Goal: Task Accomplishment & Management: Use online tool/utility

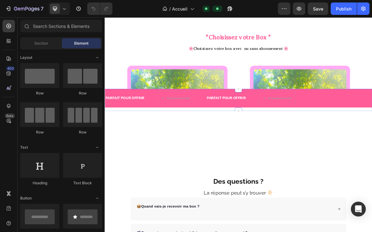
scroll to position [1207, 0]
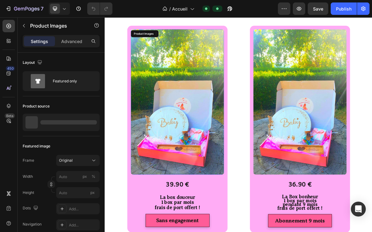
click at [213, 185] on img at bounding box center [206, 135] width 130 height 203
click at [170, 166] on img at bounding box center [206, 135] width 130 height 203
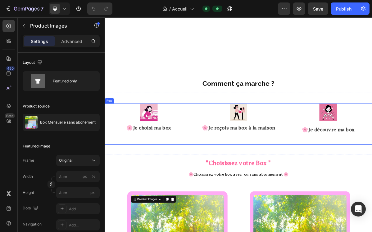
scroll to position [774, 0]
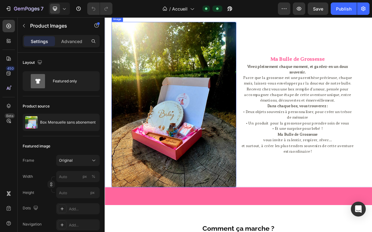
click at [198, 149] on img at bounding box center [201, 139] width 174 height 231
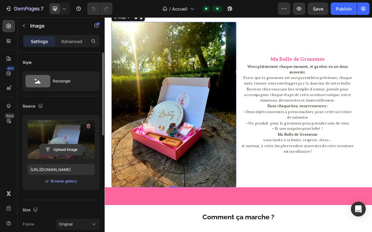
click at [66, 150] on input "file" at bounding box center [61, 150] width 43 height 11
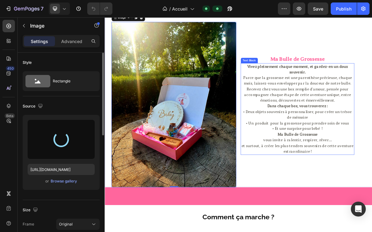
type input "[URL][DOMAIN_NAME]"
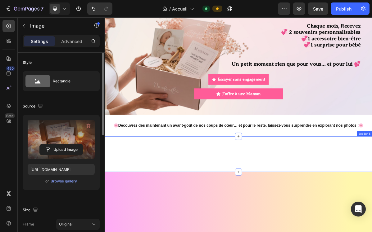
scroll to position [86, 0]
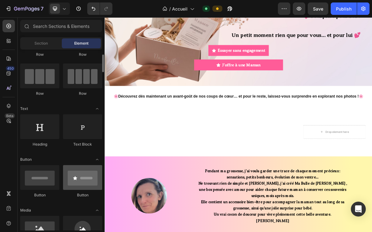
scroll to position [133, 0]
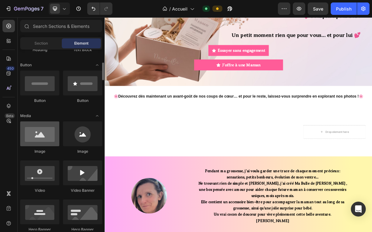
click at [43, 141] on div at bounding box center [39, 134] width 39 height 25
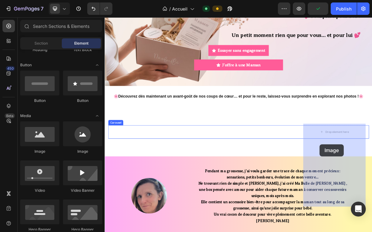
drag, startPoint x: 154, startPoint y: 149, endPoint x: 403, endPoint y: 194, distance: 253.4
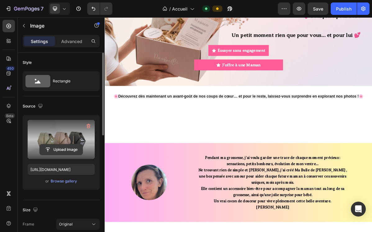
click at [65, 149] on input "file" at bounding box center [61, 150] width 43 height 11
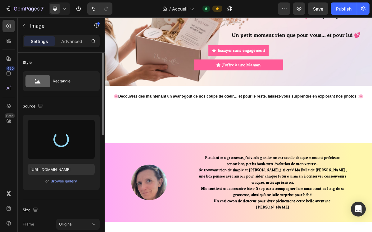
type input "[URL][DOMAIN_NAME]"
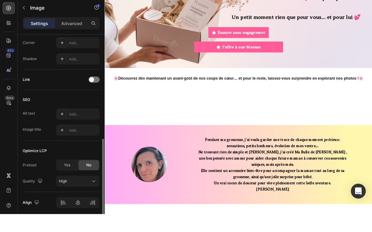
scroll to position [271, 0]
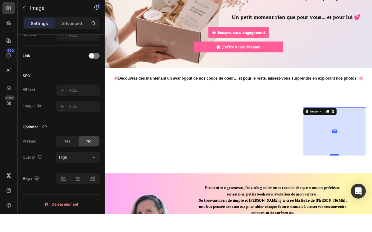
drag, startPoint x: 427, startPoint y: 196, endPoint x: 430, endPoint y: 263, distance: 67.3
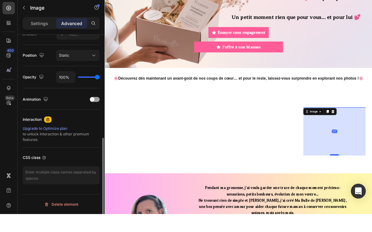
scroll to position [216, 0]
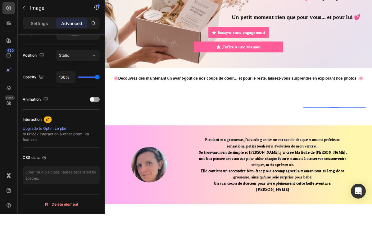
drag, startPoint x: 428, startPoint y: 263, endPoint x: 426, endPoint y: 195, distance: 67.9
type input "0"
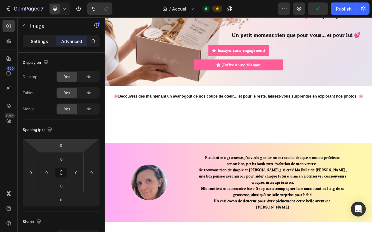
click at [41, 41] on p "Settings" at bounding box center [39, 41] width 17 height 7
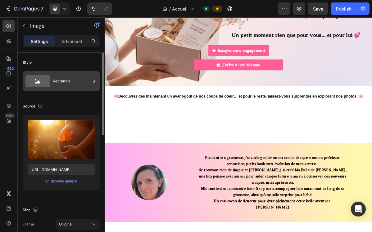
click at [94, 81] on icon at bounding box center [94, 81] width 6 height 6
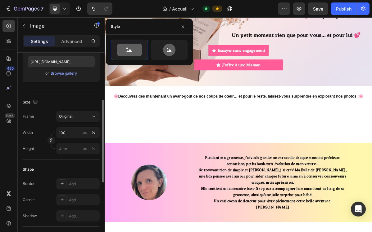
scroll to position [109, 0]
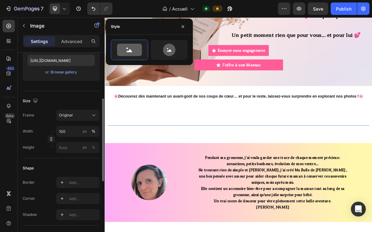
click at [245, 168] on img at bounding box center [243, 168] width 87 height 0
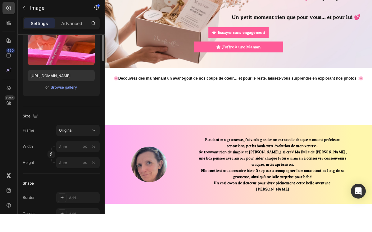
scroll to position [0, 0]
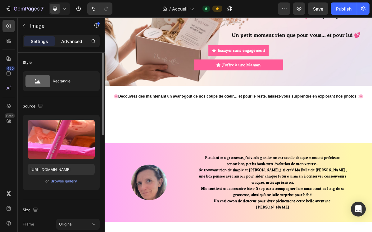
click at [74, 45] on div "Advanced" at bounding box center [71, 41] width 31 height 10
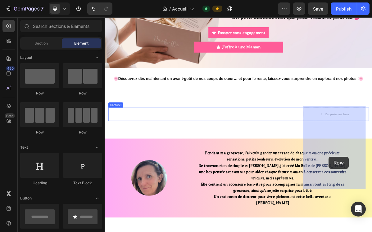
drag, startPoint x: 151, startPoint y: 95, endPoint x: 416, endPoint y: 212, distance: 289.9
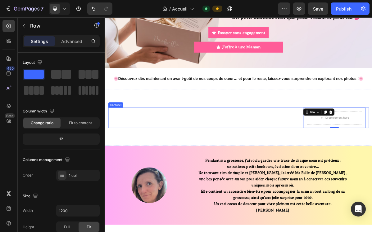
scroll to position [117, 0]
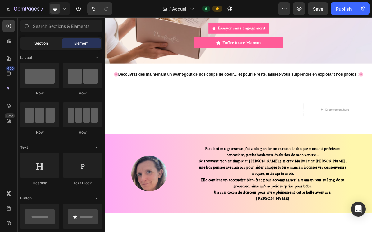
click at [52, 47] on div "Section" at bounding box center [40, 43] width 39 height 10
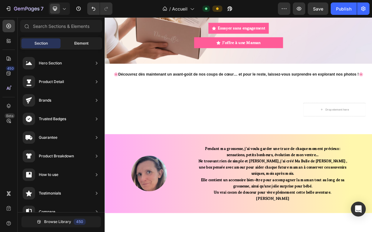
click at [79, 42] on span "Element" at bounding box center [81, 44] width 14 height 6
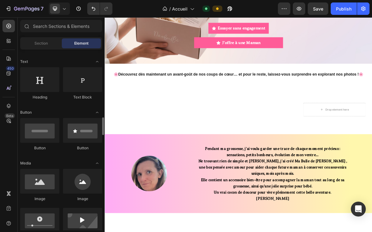
scroll to position [140, 0]
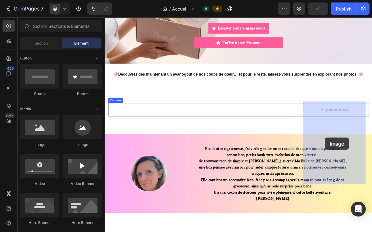
drag, startPoint x: 146, startPoint y: 146, endPoint x: 411, endPoint y: 185, distance: 268.0
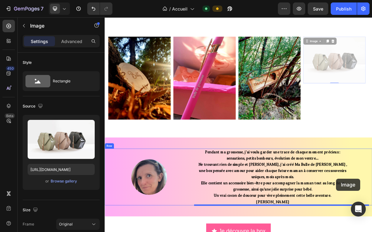
scroll to position [282, 0]
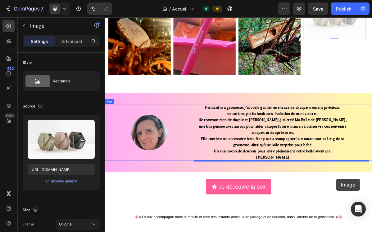
drag, startPoint x: 426, startPoint y: 198, endPoint x: 426, endPoint y: 243, distance: 45.0
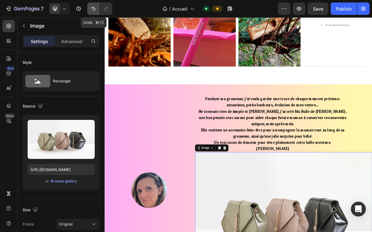
click at [97, 11] on button "Undo/Redo" at bounding box center [93, 8] width 12 height 12
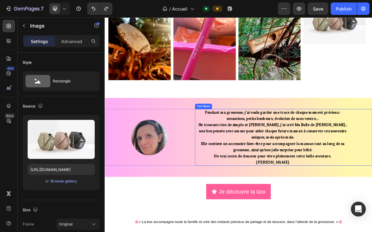
scroll to position [251, 0]
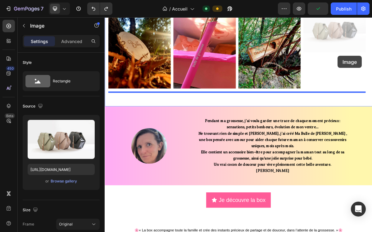
drag, startPoint x: 430, startPoint y: 56, endPoint x: 429, endPoint y: 71, distance: 15.6
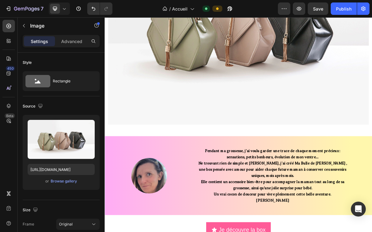
scroll to position [425, 0]
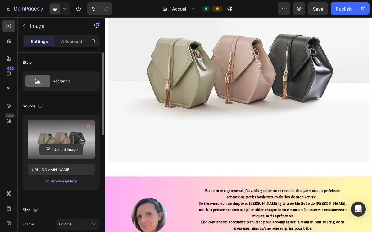
click at [57, 147] on input "file" at bounding box center [61, 150] width 43 height 11
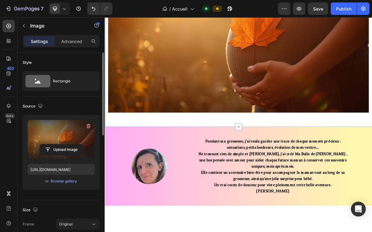
type input "[URL][DOMAIN_NAME]"
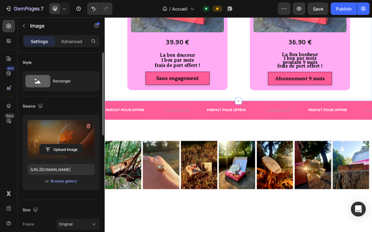
scroll to position [1716, 0]
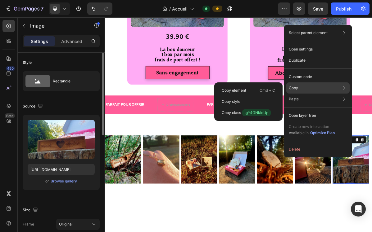
click at [313, 91] on div "Copy Copy element Cmd + C Copy style Copy class .gY4GNklqUp" at bounding box center [317, 87] width 63 height 11
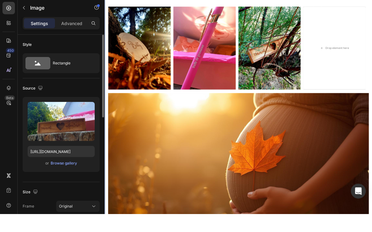
scroll to position [170, 0]
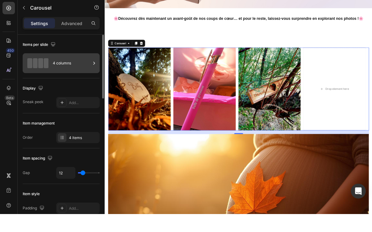
click at [94, 80] on icon at bounding box center [94, 81] width 2 height 3
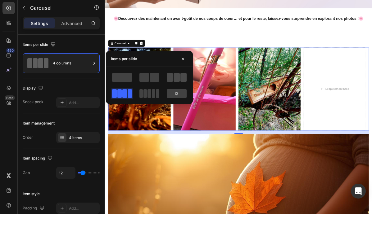
click at [174, 91] on span at bounding box center [176, 95] width 6 height 9
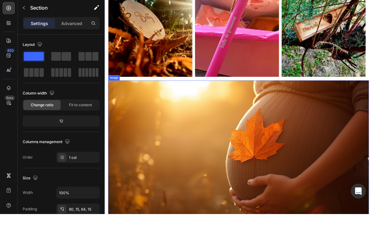
scroll to position [401, 0]
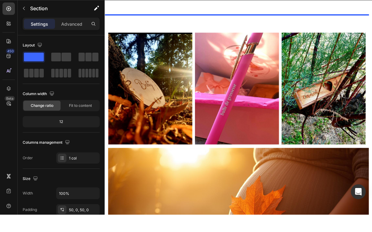
scroll to position [161, 0]
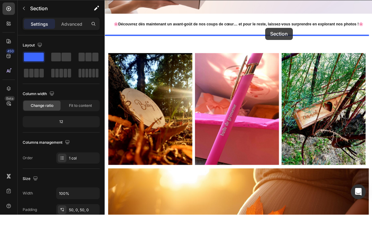
drag, startPoint x: 383, startPoint y: 216, endPoint x: 328, endPoint y: 63, distance: 162.3
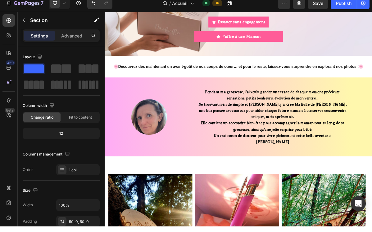
scroll to position [0, 0]
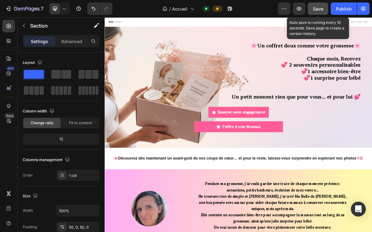
click at [315, 7] on span "Save" at bounding box center [318, 8] width 10 height 5
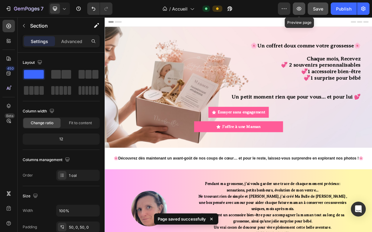
click at [300, 9] on icon "button" at bounding box center [299, 9] width 6 height 6
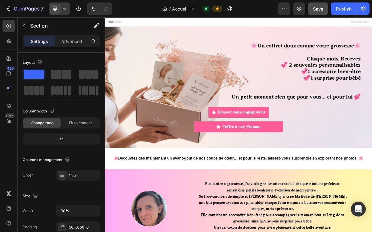
click at [67, 9] on icon at bounding box center [64, 9] width 6 height 6
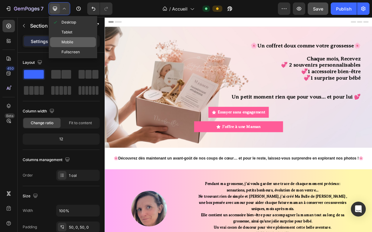
click at [65, 42] on span "Mobile" at bounding box center [67, 42] width 12 height 6
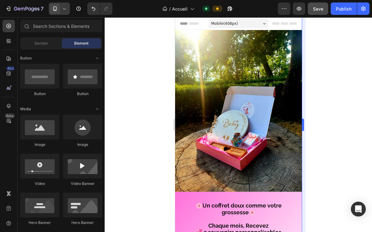
drag, startPoint x: 476, startPoint y: 71, endPoint x: 475, endPoint y: 35, distance: 36.3
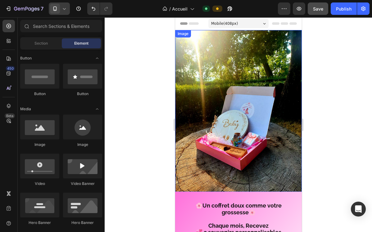
click at [260, 88] on img at bounding box center [238, 114] width 127 height 168
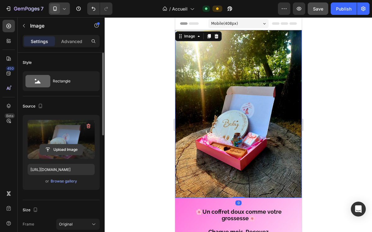
click at [63, 149] on input "file" at bounding box center [61, 150] width 43 height 11
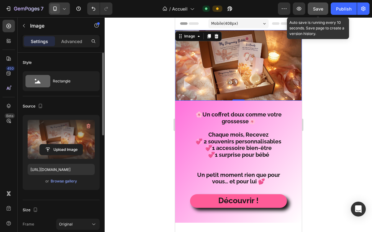
click at [317, 11] on span "Save" at bounding box center [318, 8] width 10 height 5
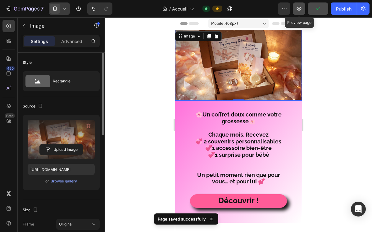
click at [301, 9] on icon "button" at bounding box center [299, 9] width 6 height 6
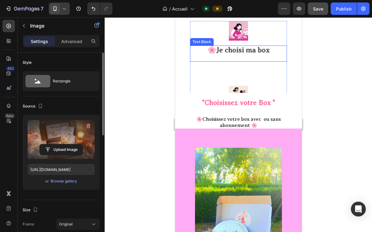
scroll to position [1367, 0]
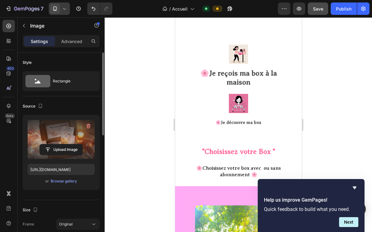
click at [62, 9] on icon at bounding box center [64, 9] width 6 height 6
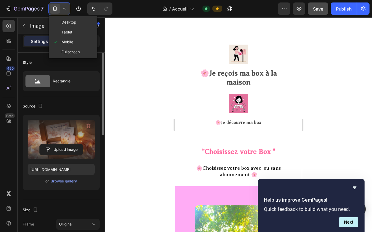
click at [64, 21] on span "Desktop" at bounding box center [68, 22] width 15 height 6
type input "[URL][DOMAIN_NAME]"
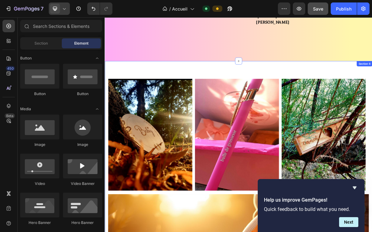
scroll to position [413, 0]
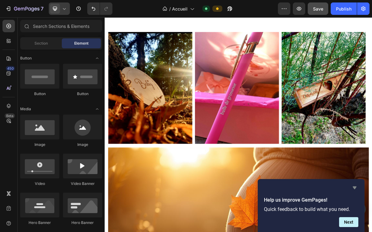
click at [355, 188] on icon "Hide survey" at bounding box center [353, 187] width 7 height 7
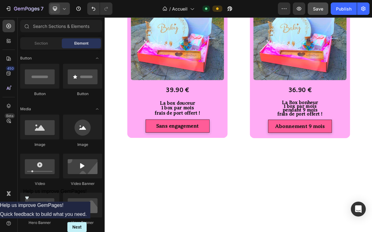
scroll to position [1939, 0]
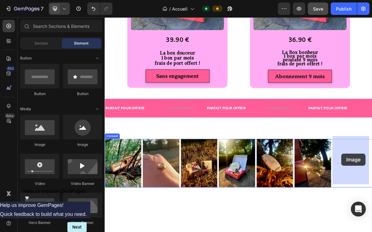
drag, startPoint x: 143, startPoint y: 145, endPoint x: 434, endPoint y: 207, distance: 297.6
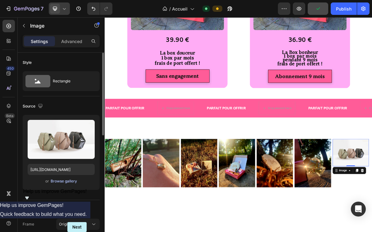
click at [68, 181] on div "Browse gallery" at bounding box center [64, 182] width 26 height 6
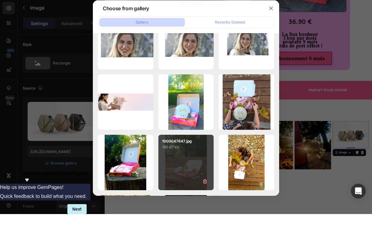
scroll to position [0, 0]
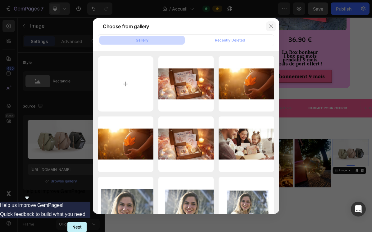
click at [271, 28] on icon "button" at bounding box center [270, 26] width 5 height 5
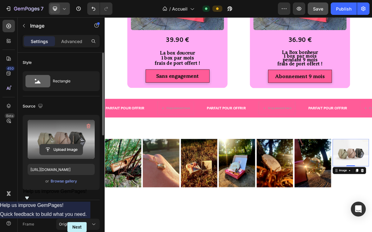
click at [60, 149] on input "file" at bounding box center [61, 150] width 43 height 11
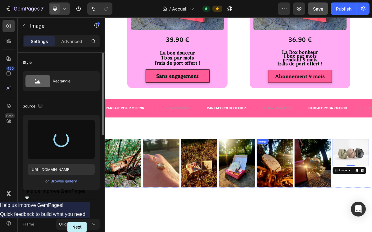
type input "[URL][DOMAIN_NAME]"
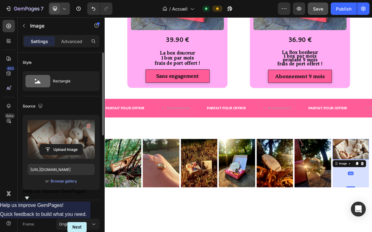
drag, startPoint x: 450, startPoint y: 210, endPoint x: 455, endPoint y: 249, distance: 39.4
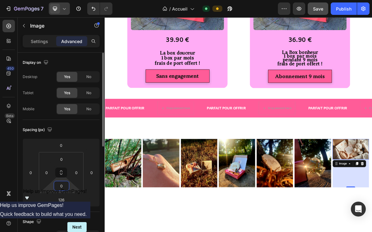
click at [62, 190] on input "0" at bounding box center [61, 185] width 12 height 9
click at [70, 225] on div "S 8px" at bounding box center [75, 227] width 38 height 9
type input "8"
click at [63, 189] on input "8" at bounding box center [61, 185] width 12 height 9
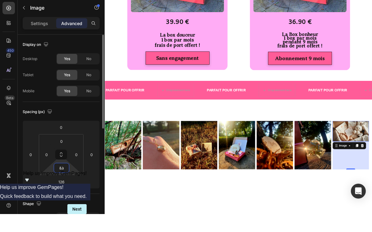
type input "&"
type input "10"
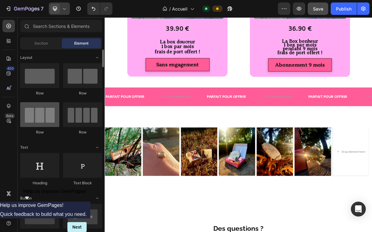
click at [42, 113] on div at bounding box center [39, 114] width 39 height 25
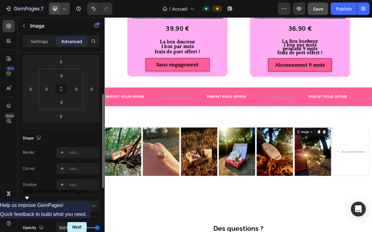
scroll to position [216, 0]
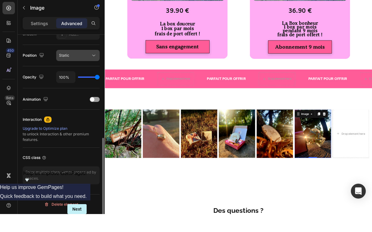
click at [96, 70] on icon at bounding box center [94, 73] width 6 height 6
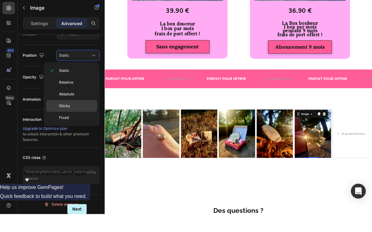
click at [57, 118] on div "Sticky" at bounding box center [71, 124] width 51 height 12
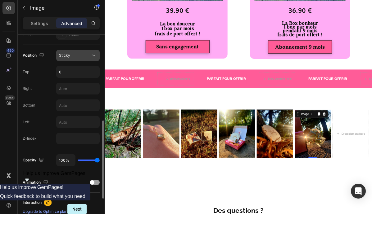
click at [93, 70] on icon at bounding box center [94, 73] width 6 height 6
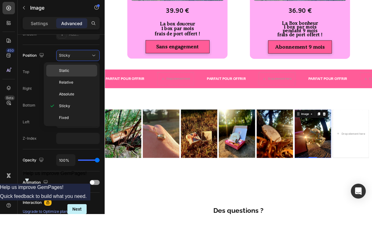
click at [51, 83] on div "Static" at bounding box center [71, 89] width 51 height 12
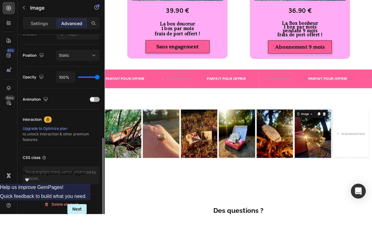
click at [96, 115] on div at bounding box center [95, 117] width 10 height 5
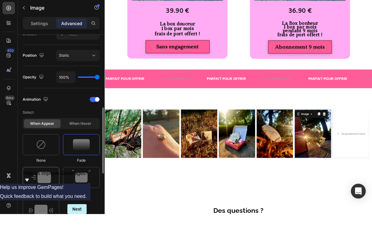
click at [48, 190] on img at bounding box center [41, 195] width 20 height 11
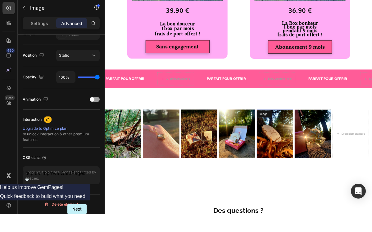
click at [335, 185] on img at bounding box center [341, 187] width 51 height 68
click at [96, 115] on div at bounding box center [95, 117] width 10 height 5
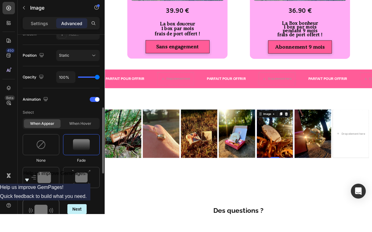
click at [44, 223] on img at bounding box center [41, 228] width 24 height 11
click at [47, 190] on img at bounding box center [41, 195] width 20 height 11
type input "1.7"
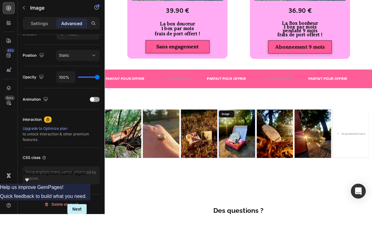
click at [293, 181] on img at bounding box center [288, 186] width 51 height 67
click at [98, 115] on div at bounding box center [95, 117] width 10 height 5
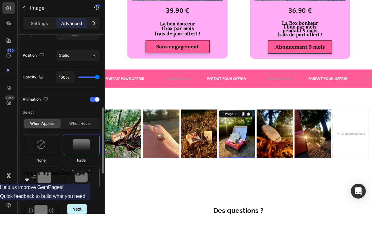
click at [86, 152] on div at bounding box center [81, 162] width 37 height 21
click at [305, 157] on icon at bounding box center [304, 159] width 4 height 4
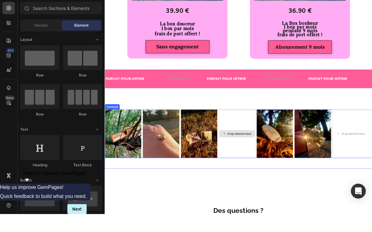
click at [287, 184] on div "Drop element here" at bounding box center [291, 186] width 33 height 5
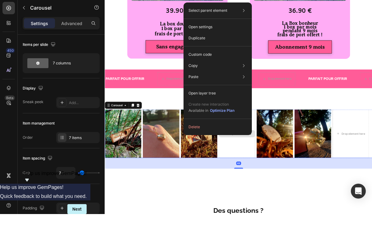
click at [293, 201] on div "Drop element here" at bounding box center [288, 187] width 51 height 68
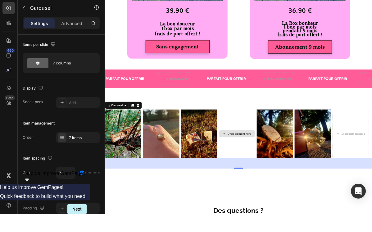
click at [292, 184] on div "Drop element here" at bounding box center [291, 186] width 33 height 5
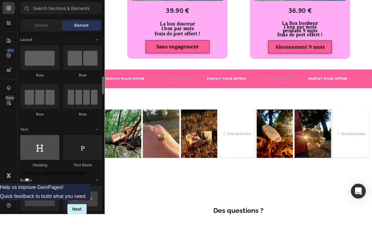
scroll to position [134, 0]
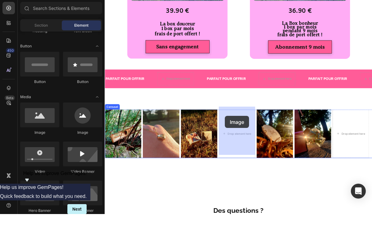
drag, startPoint x: 146, startPoint y: 121, endPoint x: 272, endPoint y: 187, distance: 141.8
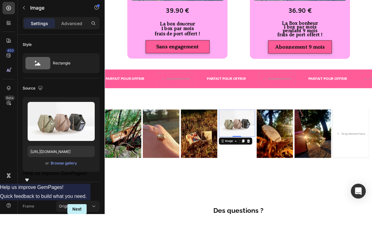
click at [290, 196] on div "Image 0" at bounding box center [288, 187] width 51 height 68
click at [288, 157] on icon at bounding box center [286, 159] width 5 height 5
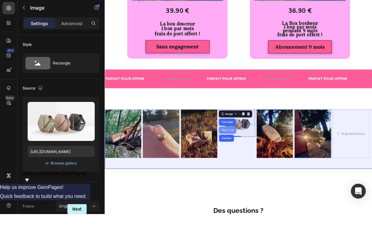
click at [280, 180] on div "Row 1 col" at bounding box center [275, 182] width 19 height 4
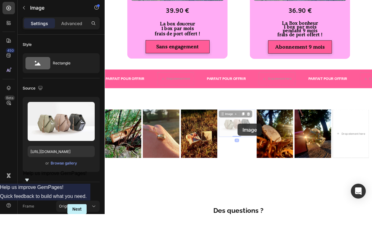
drag, startPoint x: 288, startPoint y: 186, endPoint x: 290, endPoint y: 198, distance: 11.9
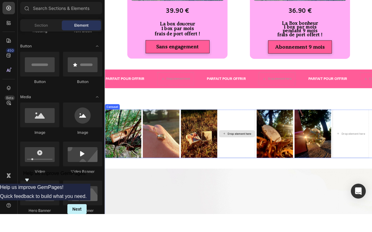
click at [290, 184] on div "Drop element here" at bounding box center [291, 186] width 33 height 5
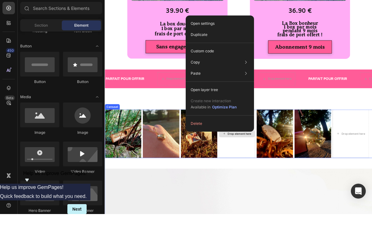
click at [296, 195] on div "Drop element here" at bounding box center [288, 187] width 51 height 68
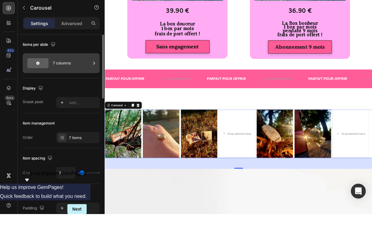
click at [61, 74] on div "7 columns" at bounding box center [72, 81] width 38 height 14
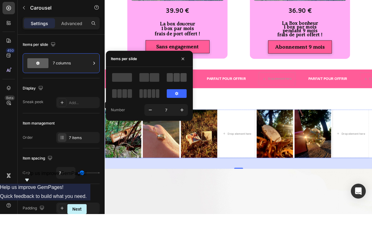
click at [176, 91] on span at bounding box center [176, 95] width 6 height 9
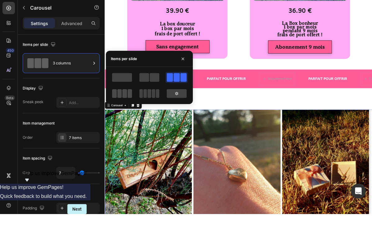
click at [128, 107] on span at bounding box center [129, 111] width 5 height 9
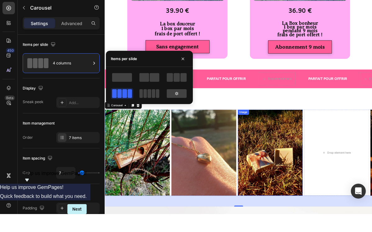
click at [335, 183] on img at bounding box center [334, 213] width 90 height 120
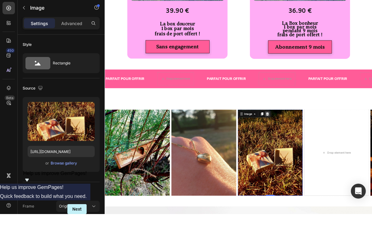
click at [332, 157] on icon at bounding box center [331, 159] width 4 height 4
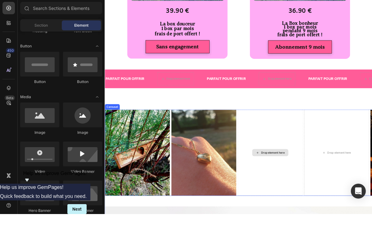
click at [334, 211] on div "Drop element here" at bounding box center [338, 213] width 33 height 5
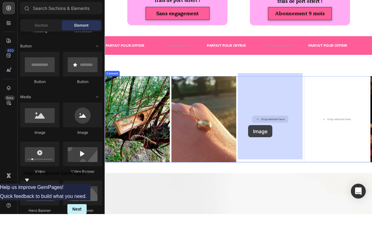
drag, startPoint x: 140, startPoint y: 116, endPoint x: 304, endPoint y: 200, distance: 184.7
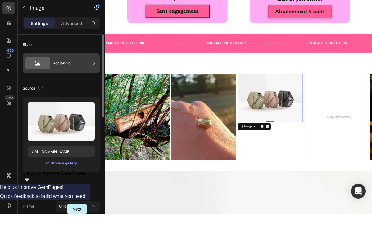
click at [47, 75] on icon at bounding box center [37, 81] width 25 height 12
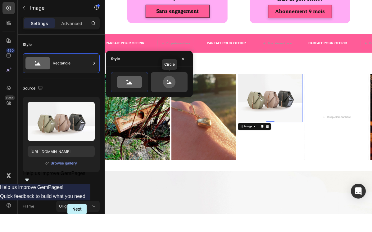
click at [176, 94] on icon at bounding box center [168, 100] width 29 height 12
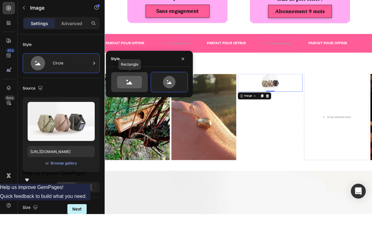
click at [124, 94] on icon at bounding box center [129, 100] width 25 height 12
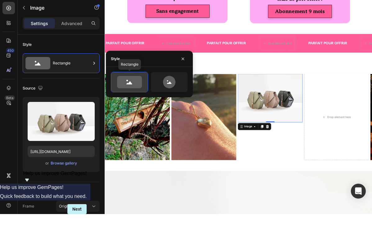
type input "100"
click at [116, 74] on div "Style" at bounding box center [115, 77] width 9 height 6
click at [80, 38] on p "Advanced" at bounding box center [71, 41] width 21 height 7
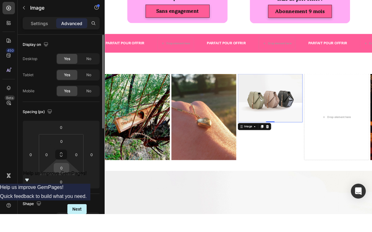
click at [65, 181] on input "0" at bounding box center [61, 185] width 12 height 9
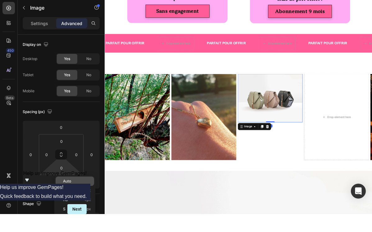
click at [68, 197] on span "Auto" at bounding box center [67, 199] width 8 height 4
click at [62, 181] on input "Auto" at bounding box center [61, 185] width 12 height 9
click at [65, 207] on span "XXS" at bounding box center [66, 209] width 7 height 4
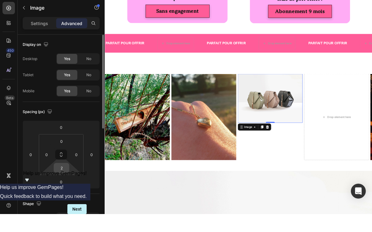
click at [66, 181] on input "2" at bounding box center [61, 185] width 12 height 9
click at [64, 225] on span "S" at bounding box center [64, 227] width 2 height 4
type input "8"
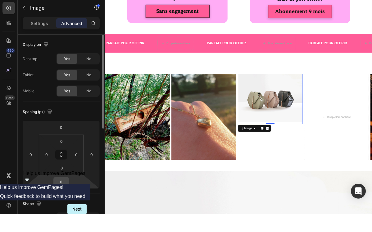
click at [63, 195] on input "0" at bounding box center [61, 199] width 12 height 9
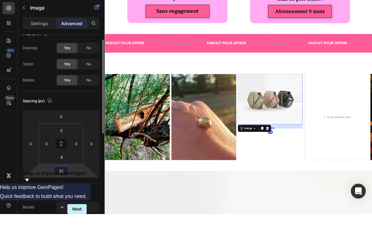
type input "20"
click at [67, 206] on div "Shape" at bounding box center [61, 211] width 77 height 10
click at [65, 171] on input "8" at bounding box center [61, 175] width 12 height 9
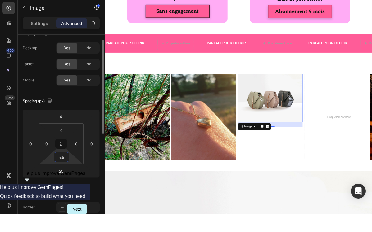
type input "&"
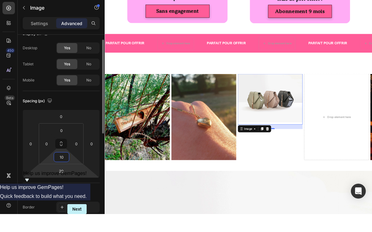
type input "1"
type input "2"
type input "3"
type input "50"
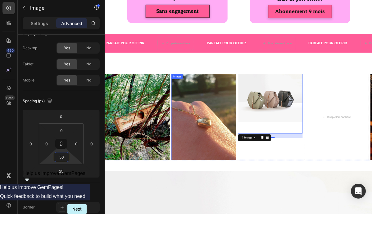
click at [242, 201] on img at bounding box center [242, 163] width 90 height 120
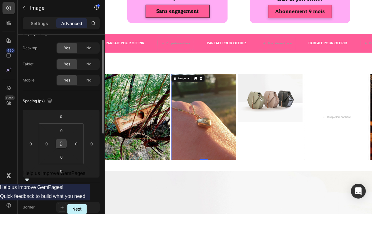
click at [64, 157] on button at bounding box center [61, 162] width 12 height 10
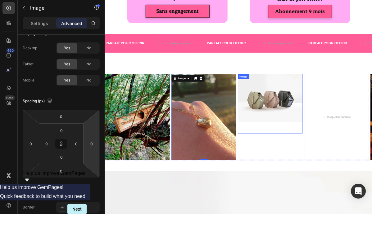
click at [339, 164] on img at bounding box center [334, 137] width 90 height 68
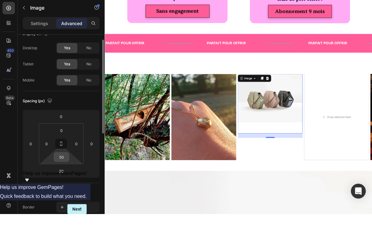
click at [65, 171] on input "50" at bounding box center [61, 175] width 12 height 9
type input "100"
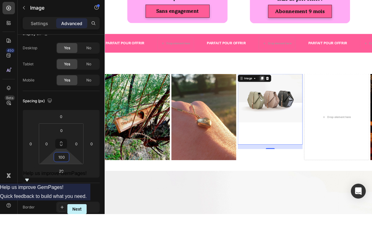
click at [325, 107] on icon at bounding box center [323, 109] width 3 height 4
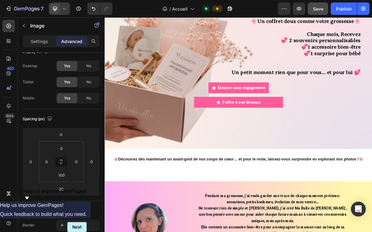
scroll to position [0, 0]
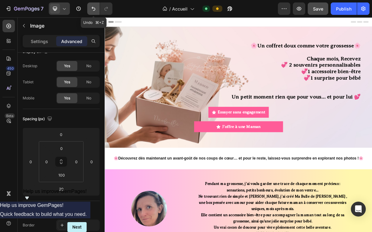
click at [96, 9] on icon "Undo/Redo" at bounding box center [93, 9] width 6 height 6
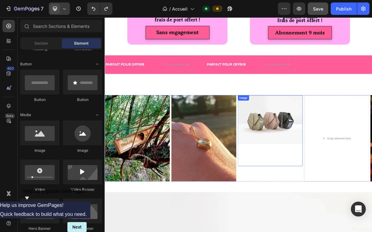
scroll to position [1864, 0]
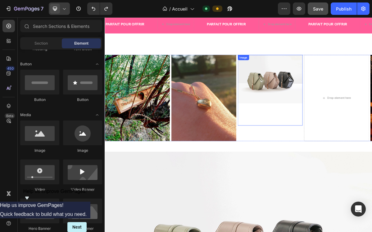
click at [334, 121] on img at bounding box center [334, 103] width 90 height 68
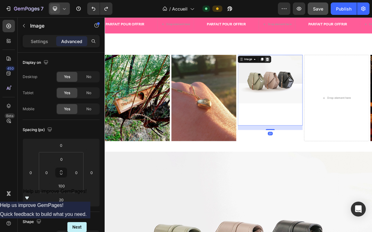
click at [330, 74] on icon at bounding box center [331, 75] width 4 height 4
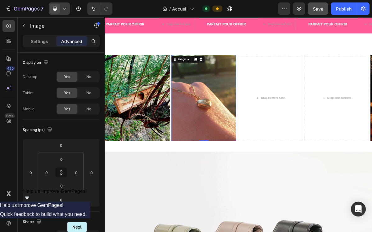
click at [268, 86] on img at bounding box center [242, 129] width 90 height 120
click at [239, 77] on icon at bounding box center [238, 75] width 4 height 4
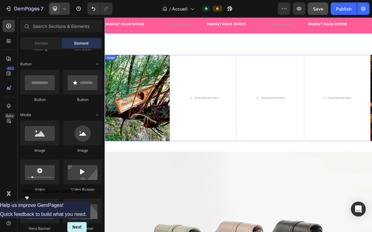
click at [159, 86] on img at bounding box center [150, 129] width 90 height 120
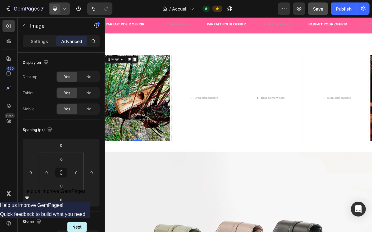
click at [146, 75] on icon at bounding box center [146, 75] width 4 height 4
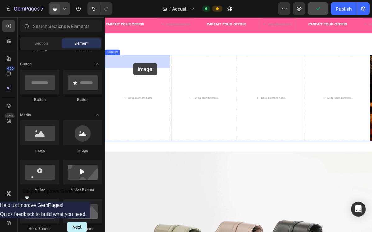
drag, startPoint x: 150, startPoint y: 154, endPoint x: 144, endPoint y: 82, distance: 71.5
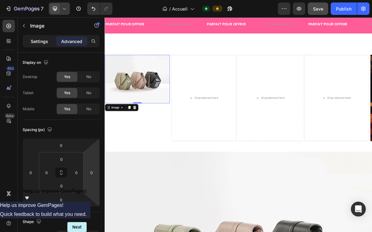
click at [42, 44] on p "Settings" at bounding box center [39, 41] width 17 height 7
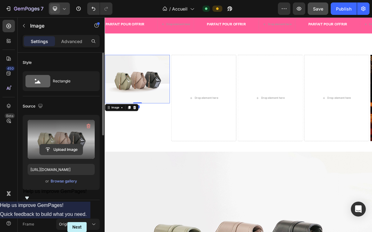
click at [59, 150] on input "file" at bounding box center [61, 150] width 43 height 11
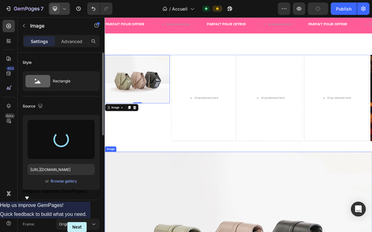
type input "[URL][DOMAIN_NAME]"
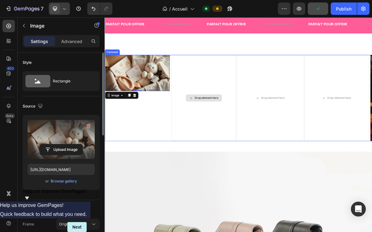
click at [242, 127] on div "Drop element here" at bounding box center [245, 129] width 33 height 5
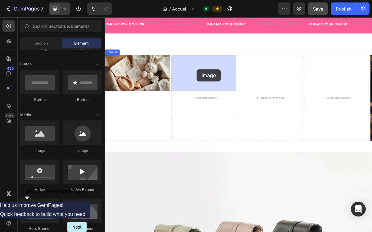
drag, startPoint x: 146, startPoint y: 153, endPoint x: 233, endPoint y: 89, distance: 107.4
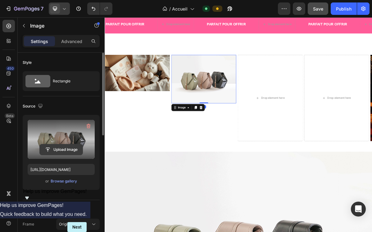
click at [61, 149] on input "file" at bounding box center [61, 150] width 43 height 11
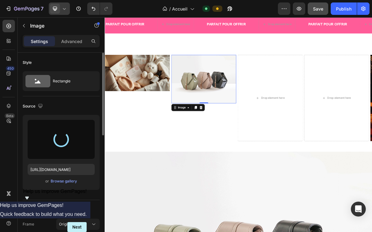
type input "[URL][DOMAIN_NAME]"
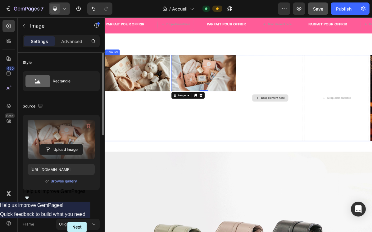
click at [346, 127] on div "Drop element here" at bounding box center [338, 129] width 33 height 5
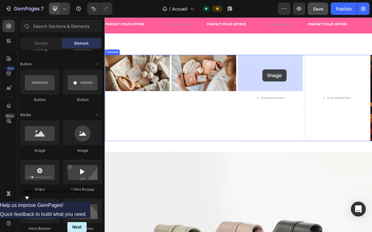
drag, startPoint x: 146, startPoint y: 152, endPoint x: 324, endPoint y: 90, distance: 188.4
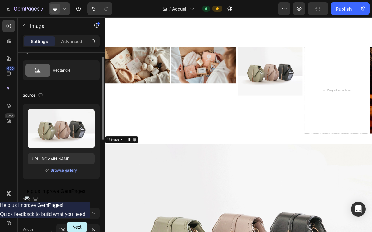
scroll to position [1897, 0]
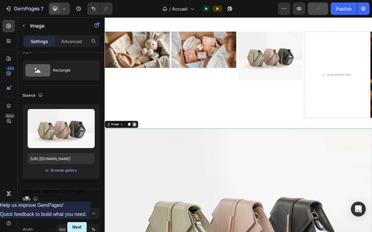
click at [149, 163] on div at bounding box center [145, 166] width 7 height 7
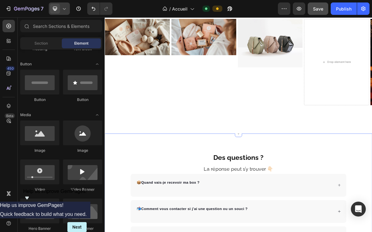
scroll to position [1862, 0]
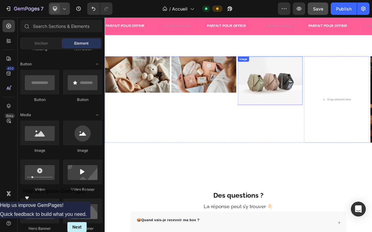
click at [361, 118] on img at bounding box center [334, 106] width 90 height 68
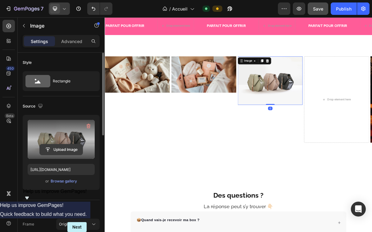
click at [65, 149] on input "file" at bounding box center [61, 150] width 43 height 11
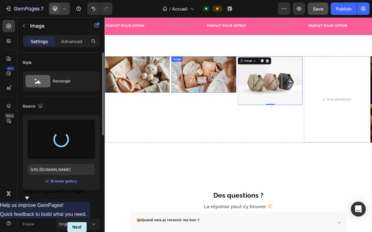
type input "[URL][DOMAIN_NAME]"
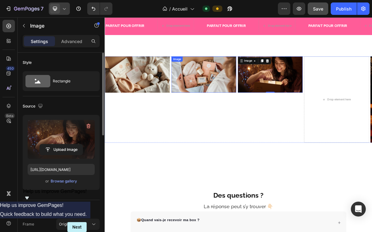
scroll to position [11, 0]
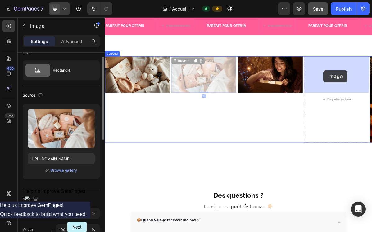
drag, startPoint x: 234, startPoint y: 100, endPoint x: 409, endPoint y: 91, distance: 174.8
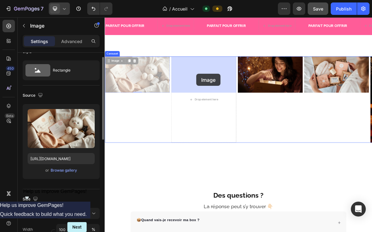
drag, startPoint x: 145, startPoint y: 97, endPoint x: 232, endPoint y: 96, distance: 86.5
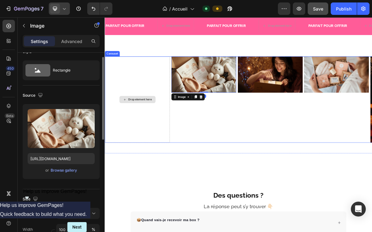
click at [147, 129] on div "Drop element here" at bounding box center [153, 131] width 33 height 5
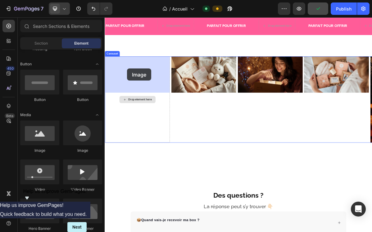
drag, startPoint x: 143, startPoint y: 152, endPoint x: 136, endPoint y: 89, distance: 63.4
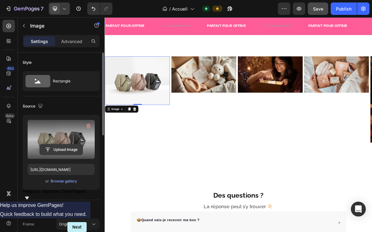
click at [61, 150] on input "file" at bounding box center [61, 150] width 43 height 11
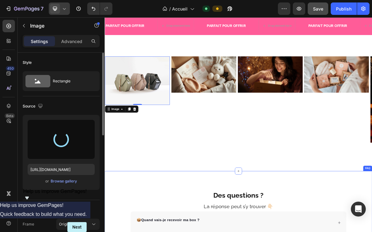
type input "[URL][DOMAIN_NAME]"
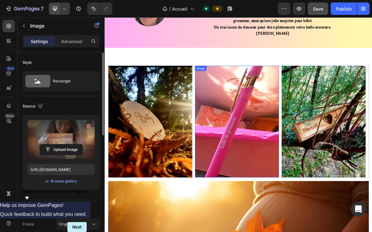
scroll to position [268, 0]
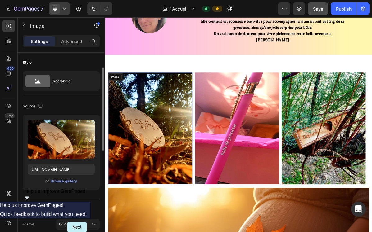
click at [162, 134] on img at bounding box center [167, 172] width 117 height 156
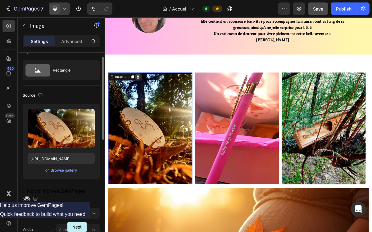
click at [151, 101] on icon at bounding box center [151, 100] width 4 height 4
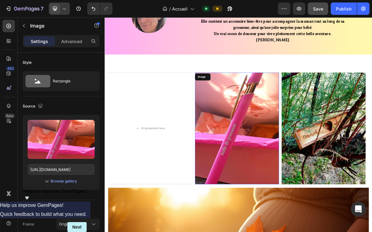
click at [270, 103] on img at bounding box center [288, 172] width 117 height 156
click at [272, 99] on icon at bounding box center [271, 100] width 4 height 4
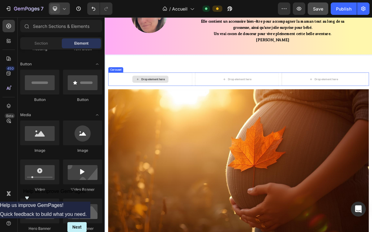
click at [173, 106] on div "Drop element here" at bounding box center [168, 103] width 50 height 10
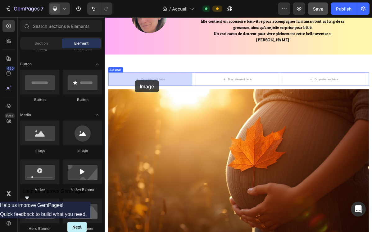
drag, startPoint x: 145, startPoint y: 153, endPoint x: 148, endPoint y: 104, distance: 48.4
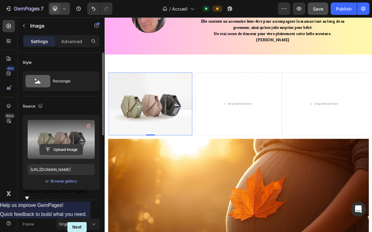
click at [63, 148] on input "file" at bounding box center [61, 150] width 43 height 11
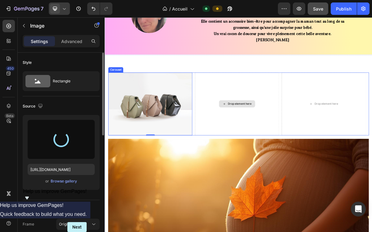
type input "[URL][DOMAIN_NAME]"
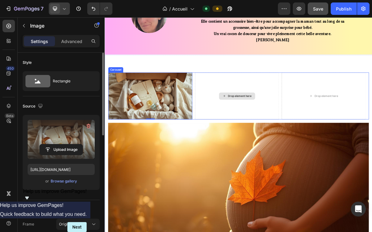
click at [297, 129] on div "Drop element here" at bounding box center [288, 127] width 50 height 10
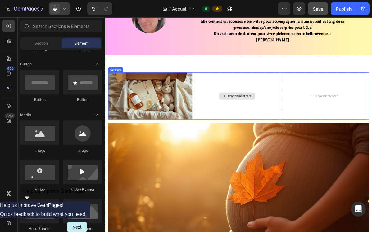
click at [295, 127] on div "Drop element here" at bounding box center [292, 126] width 33 height 5
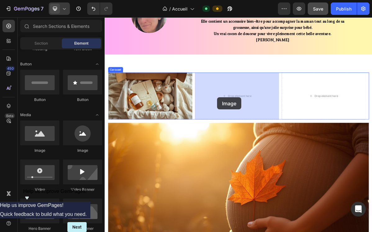
drag, startPoint x: 140, startPoint y: 153, endPoint x: 274, endPoint y: 127, distance: 136.2
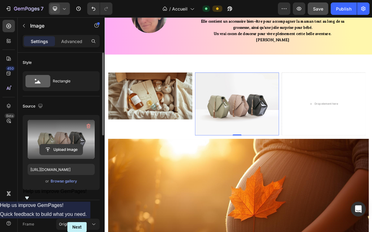
click at [59, 148] on input "file" at bounding box center [61, 150] width 43 height 11
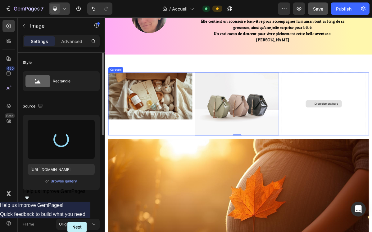
type input "[URL][DOMAIN_NAME]"
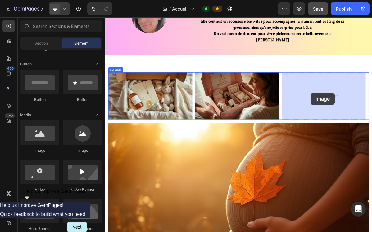
drag, startPoint x: 146, startPoint y: 152, endPoint x: 391, endPoint y: 123, distance: 247.1
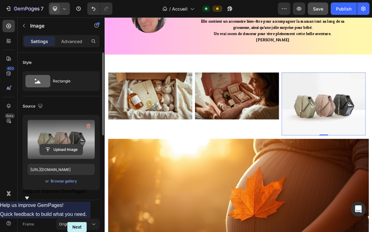
click at [60, 148] on input "file" at bounding box center [61, 150] width 43 height 11
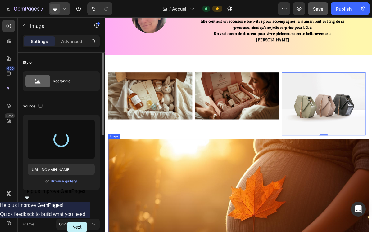
type input "[URL][DOMAIN_NAME]"
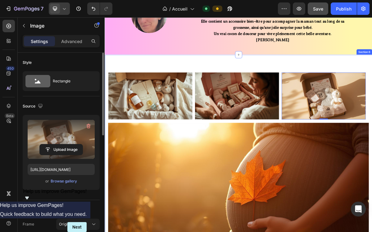
scroll to position [370, 0]
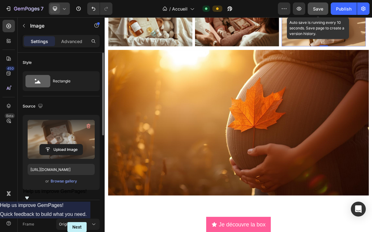
click at [323, 9] on button "Save" at bounding box center [317, 8] width 20 height 12
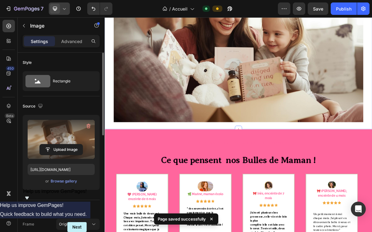
scroll to position [974, 0]
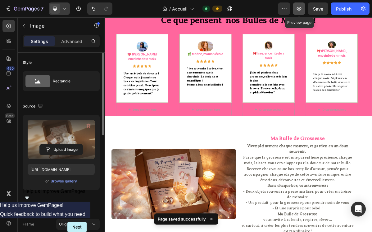
click at [300, 9] on icon "button" at bounding box center [299, 9] width 2 height 2
click at [301, 6] on icon "button" at bounding box center [299, 9] width 6 height 6
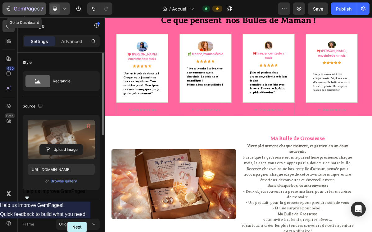
click at [25, 8] on icon "button" at bounding box center [26, 9] width 25 height 5
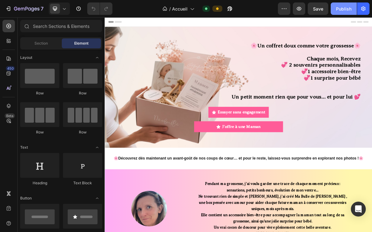
click at [342, 9] on div "Publish" at bounding box center [344, 9] width 16 height 7
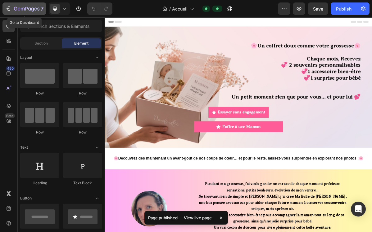
click at [17, 8] on icon "button" at bounding box center [26, 9] width 25 height 5
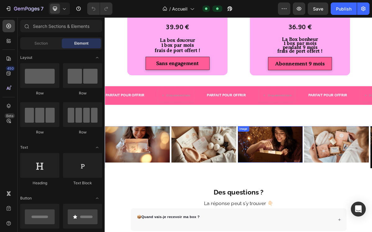
scroll to position [1702, 0]
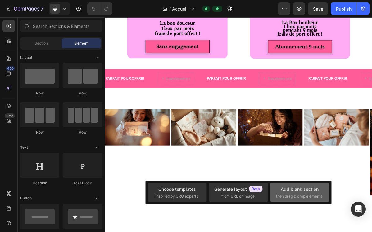
click at [298, 191] on div "Add blank section" at bounding box center [299, 189] width 38 height 7
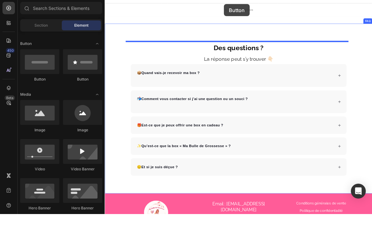
scroll to position [1904, 0]
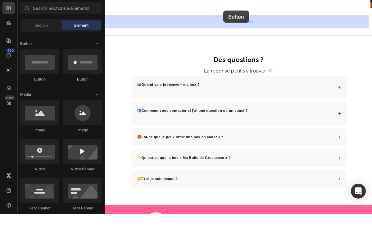
drag, startPoint x: 144, startPoint y: 83, endPoint x: 269, endPoint y: 40, distance: 133.1
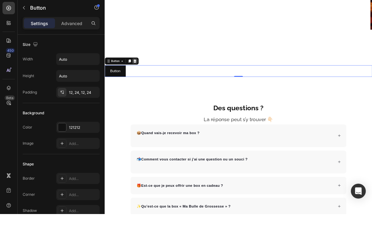
click at [147, 83] on icon at bounding box center [146, 85] width 5 height 5
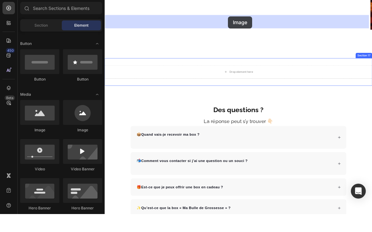
drag, startPoint x: 148, startPoint y: 113, endPoint x: 276, endPoint y: 48, distance: 143.8
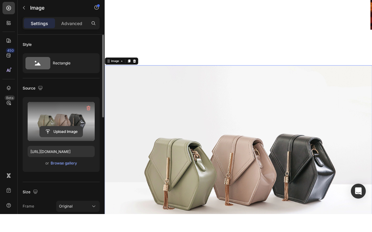
click at [60, 145] on input "file" at bounding box center [61, 150] width 43 height 11
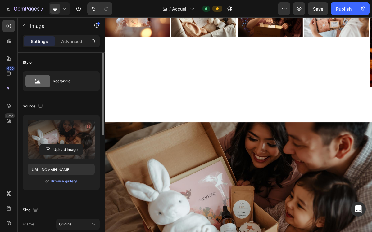
scroll to position [1851, 0]
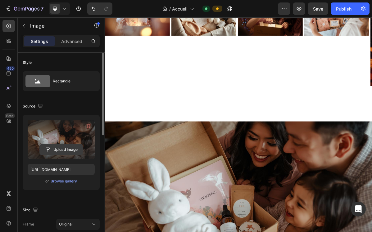
click at [60, 149] on input "file" at bounding box center [61, 150] width 43 height 11
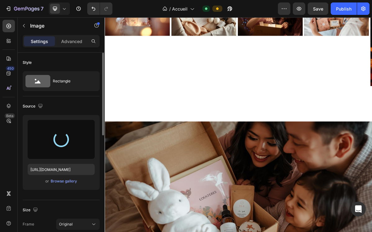
type input "https://cdn.shopify.com/s/files/1/0951/1482/1973/files/gempages_570740474004898…"
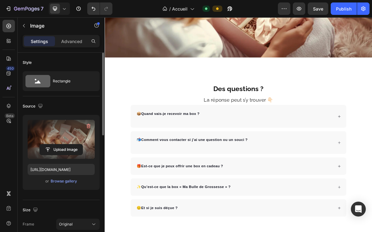
scroll to position [1866, 0]
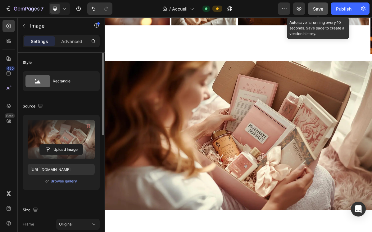
click at [320, 6] on div "Save" at bounding box center [318, 9] width 10 height 7
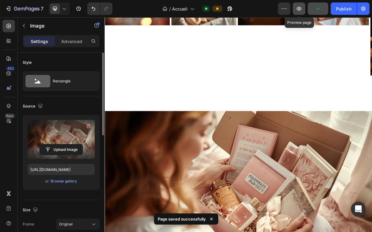
click at [301, 11] on icon "button" at bounding box center [299, 9] width 6 height 6
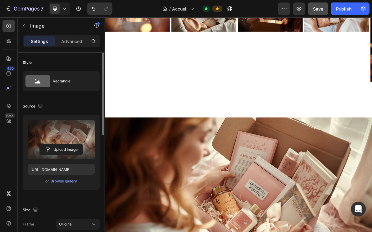
scroll to position [1797, 0]
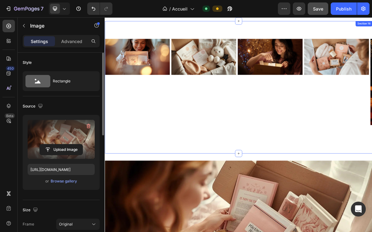
click at [290, 119] on div "Image Image Image Image Image Image Drop element here Carousel Row Section 16" at bounding box center [291, 114] width 372 height 185
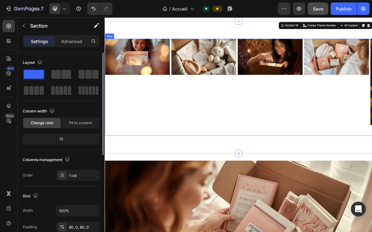
click at [288, 110] on div "Image Image Image Image Image Image Drop element here Carousel" at bounding box center [291, 114] width 372 height 135
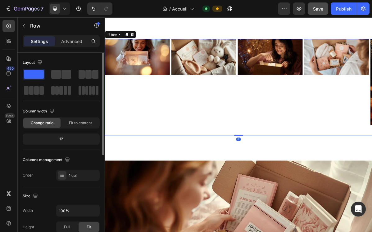
drag, startPoint x: 290, startPoint y: 112, endPoint x: 289, endPoint y: 102, distance: 9.7
click at [289, 102] on div "Image Image Image Image Image Image Drop element here Carousel Row 0" at bounding box center [291, 114] width 372 height 135
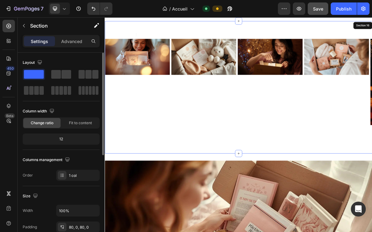
click at [286, 128] on div "Image Image Image Image Image Image Drop element here Carousel Row 0 Section 16" at bounding box center [291, 114] width 372 height 185
click at [290, 205] on icon at bounding box center [290, 207] width 5 height 5
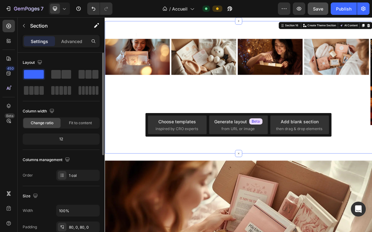
drag, startPoint x: 290, startPoint y: 136, endPoint x: 290, endPoint y: 120, distance: 15.5
click at [290, 120] on div "Image Image Image Image Image Image Drop element here Carousel Row Section 16 Y…" at bounding box center [291, 114] width 372 height 185
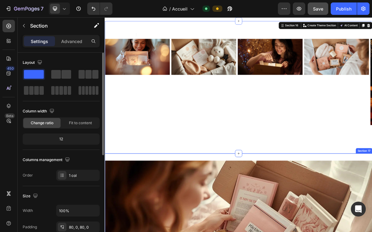
drag, startPoint x: 289, startPoint y: 137, endPoint x: 290, endPoint y: 132, distance: 5.7
click at [285, 115] on div "Image Image Image Image Image Image Drop element here Carousel Row Section 16 Y…" at bounding box center [291, 114] width 372 height 185
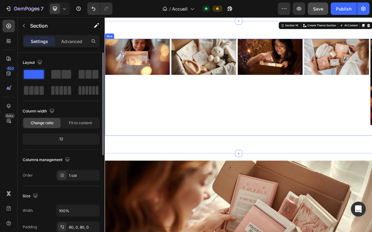
click at [290, 104] on div "Image Image Image Image Image Image Drop element here Carousel" at bounding box center [291, 114] width 372 height 135
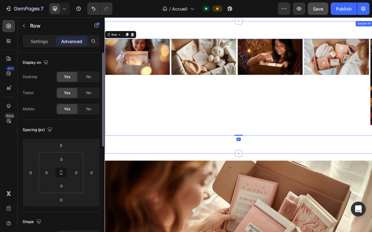
click at [289, 113] on div "Image Image Image Image Image Image Drop element here Carousel Row 0 Section 16" at bounding box center [291, 114] width 372 height 185
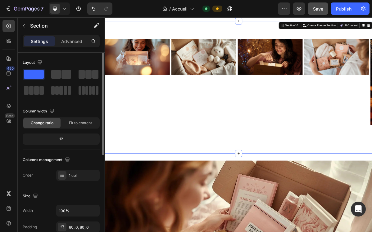
click at [289, 113] on div "Image Image Image Image Image Image Drop element here Carousel Row Section 16 Y…" at bounding box center [291, 114] width 372 height 185
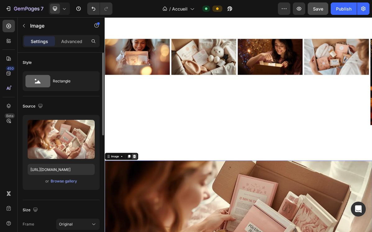
click at [148, 209] on icon at bounding box center [145, 211] width 5 height 5
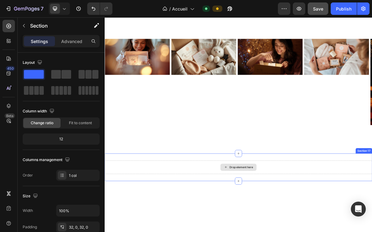
click at [321, 207] on div "Drop element here Section 17" at bounding box center [291, 226] width 372 height 38
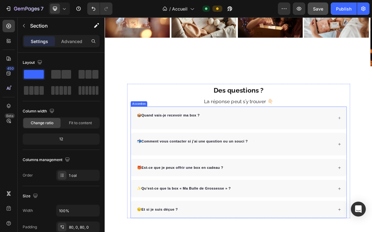
scroll to position [1886, 0]
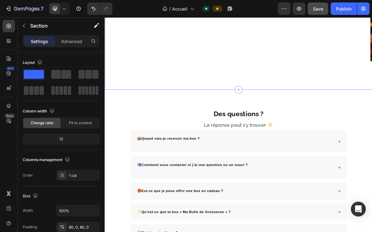
drag, startPoint x: 290, startPoint y: 49, endPoint x: 290, endPoint y: 31, distance: 18.3
click at [288, 116] on icon at bounding box center [290, 118] width 5 height 5
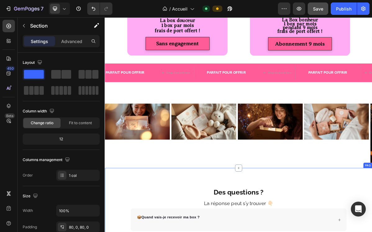
scroll to position [1708, 0]
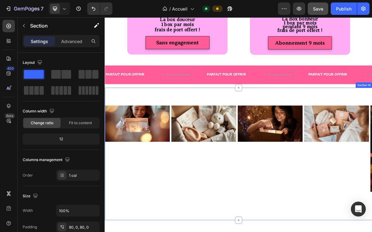
click at [289, 211] on div "Image Image Image Image Image Image Drop element here Carousel Row Section 16" at bounding box center [291, 207] width 372 height 185
click at [367, 108] on div "Section 16" at bounding box center [364, 110] width 21 height 6
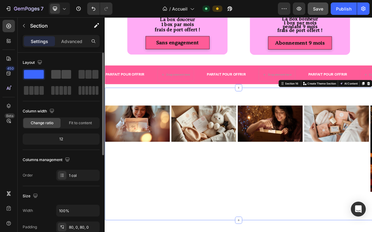
click at [62, 76] on span at bounding box center [66, 74] width 10 height 9
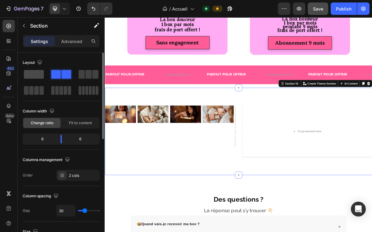
click at [35, 74] on span at bounding box center [34, 74] width 20 height 9
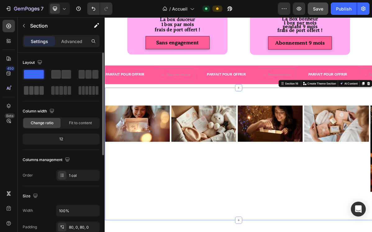
click at [33, 88] on span at bounding box center [31, 90] width 5 height 9
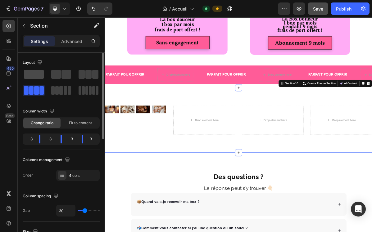
click at [37, 74] on span at bounding box center [34, 74] width 20 height 9
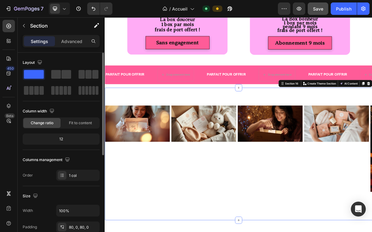
click at [67, 139] on div "12" at bounding box center [61, 139] width 74 height 9
click at [64, 140] on div "12" at bounding box center [61, 139] width 74 height 9
click at [53, 124] on span "Change ratio" at bounding box center [42, 123] width 23 height 6
click at [45, 123] on span "Change ratio" at bounding box center [42, 123] width 23 height 6
click at [73, 126] on span "Fit to content" at bounding box center [80, 123] width 23 height 6
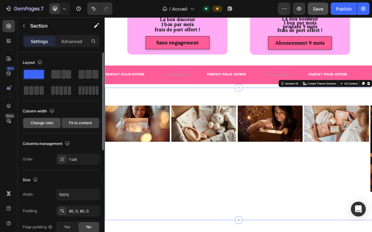
click at [48, 125] on span "Change ratio" at bounding box center [42, 123] width 23 height 6
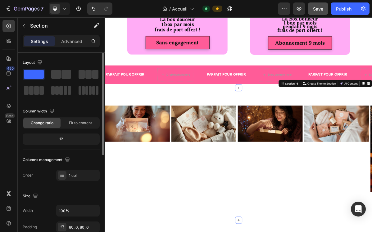
click at [63, 138] on div "12" at bounding box center [61, 139] width 74 height 9
click at [64, 138] on div "12" at bounding box center [61, 139] width 74 height 9
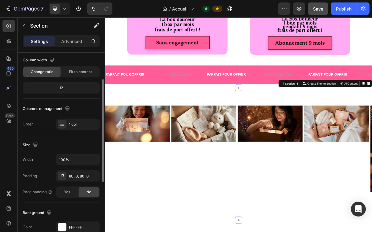
scroll to position [52, 0]
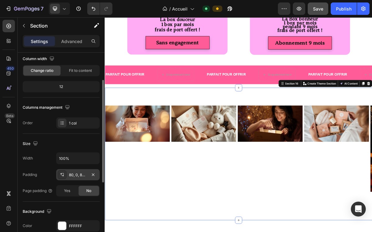
click at [65, 176] on div at bounding box center [62, 175] width 9 height 9
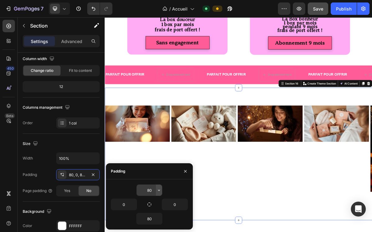
click at [159, 191] on icon "button" at bounding box center [159, 190] width 2 height 1
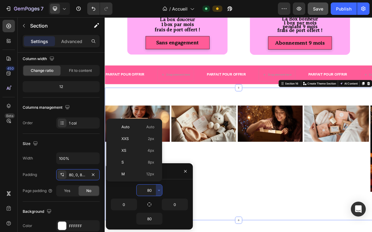
scroll to position [67, 0]
click at [122, 180] on div "Auto Auto XXS 2px XS 4px S 8px M 12px L 16px XL 24px 2XL 32px 3XL 48px 4XL 80px…" at bounding box center [134, 150] width 56 height 63
click at [117, 179] on div "5XL 112px" at bounding box center [133, 178] width 48 height 12
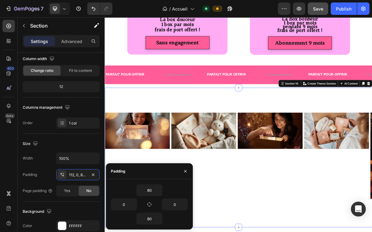
type input "112"
click at [129, 206] on input "0" at bounding box center [123, 204] width 25 height 11
click at [133, 205] on icon "button" at bounding box center [133, 204] width 2 height 1
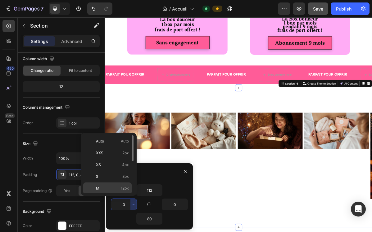
click at [121, 188] on span "12px" at bounding box center [125, 189] width 8 height 6
type input "12"
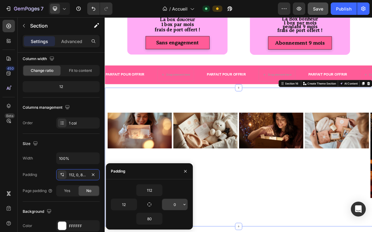
click at [180, 207] on input "0" at bounding box center [174, 204] width 25 height 11
click at [184, 207] on icon "button" at bounding box center [184, 204] width 5 height 5
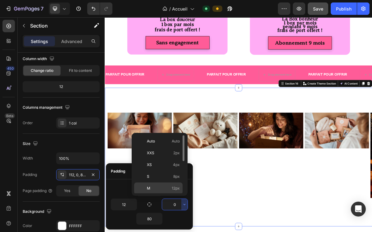
click at [158, 192] on div "M 12px" at bounding box center [158, 189] width 48 height 12
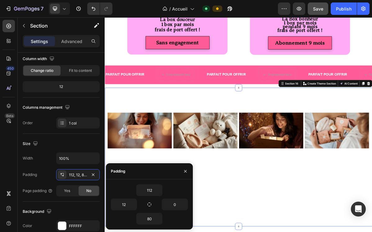
type input "12"
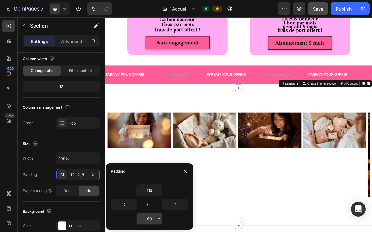
click at [154, 222] on input "80" at bounding box center [148, 218] width 25 height 11
click at [159, 219] on icon "button" at bounding box center [158, 218] width 5 height 5
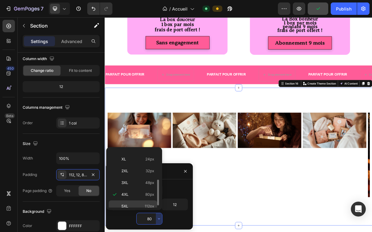
click at [128, 207] on span "5XL" at bounding box center [124, 207] width 7 height 6
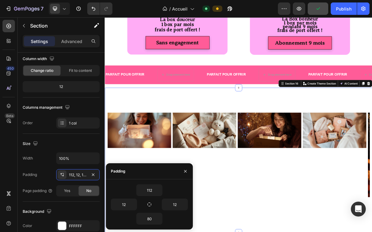
type input "112"
click at [129, 208] on input "12" at bounding box center [123, 204] width 25 height 11
click at [134, 206] on icon "button" at bounding box center [133, 204] width 5 height 5
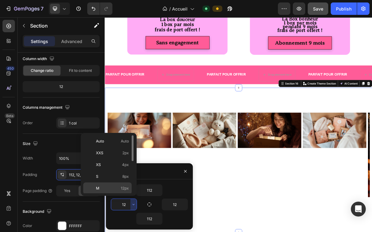
click at [105, 191] on p "M 12px" at bounding box center [112, 189] width 33 height 6
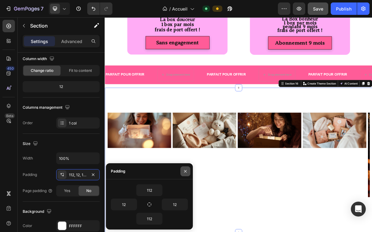
click at [185, 172] on icon "button" at bounding box center [185, 171] width 5 height 5
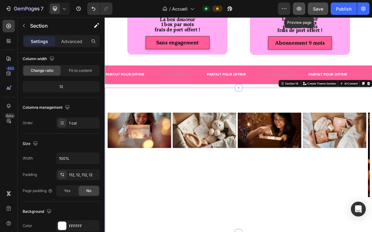
click at [300, 11] on icon "button" at bounding box center [299, 9] width 6 height 6
click at [157, 180] on img at bounding box center [152, 175] width 88 height 50
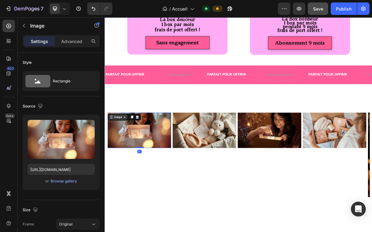
click at [130, 154] on icon at bounding box center [131, 156] width 5 height 5
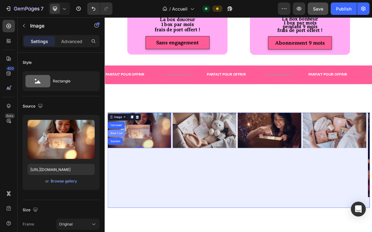
click at [120, 177] on div "Row 1 col" at bounding box center [120, 179] width 19 height 4
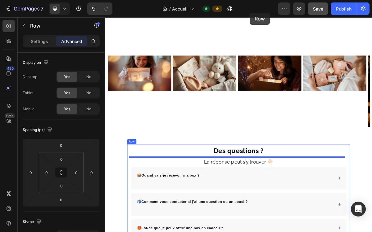
drag, startPoint x: 287, startPoint y: 208, endPoint x: 303, endPoint y: 27, distance: 181.9
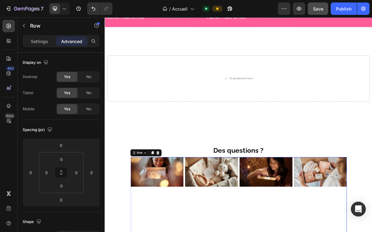
scroll to position [1760, 0]
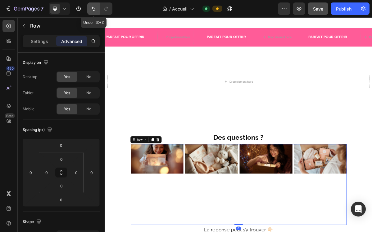
click at [99, 9] on button "Undo/Redo" at bounding box center [93, 8] width 12 height 12
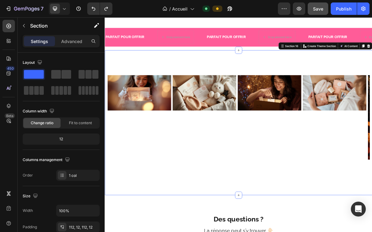
click at [221, 175] on div "Image Image Image Image Image Image Drop element here Carousel Row Section 16 Y…" at bounding box center [291, 164] width 372 height 202
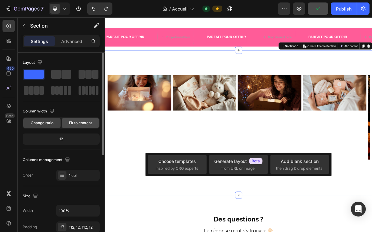
click at [85, 123] on span "Fit to content" at bounding box center [80, 123] width 23 height 6
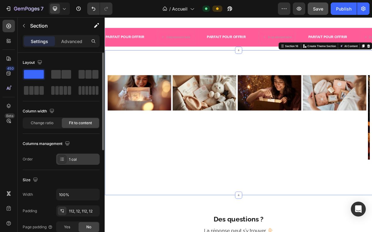
click at [65, 161] on div at bounding box center [62, 159] width 9 height 9
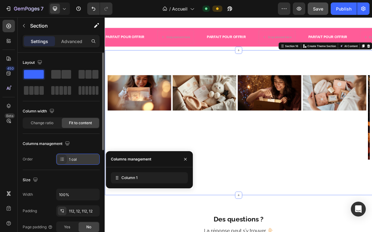
click at [66, 160] on div at bounding box center [62, 159] width 9 height 9
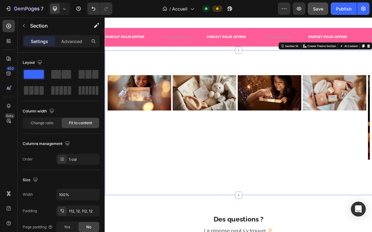
click at [285, 174] on div "Image Image Image Image Image Image Drop element here Carousel Row Section 16 Y…" at bounding box center [291, 164] width 372 height 202
click at [285, 148] on div "Image Image Image Image Image Image Drop element here Carousel" at bounding box center [290, 164] width 365 height 133
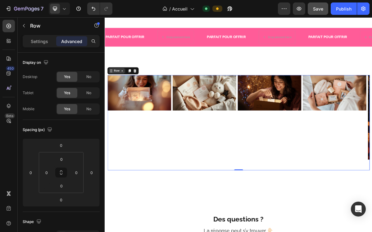
click at [124, 89] on div "Row" at bounding box center [121, 92] width 10 height 6
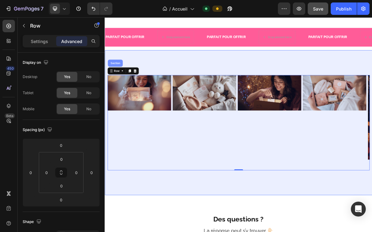
click at [123, 79] on div "Section" at bounding box center [119, 81] width 16 height 4
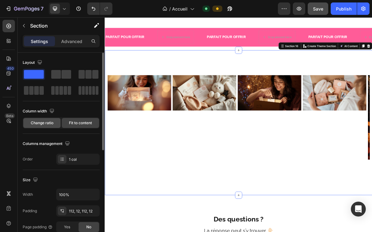
click at [48, 122] on span "Change ratio" at bounding box center [42, 123] width 23 height 6
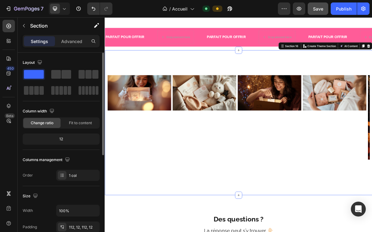
click at [65, 140] on div "12" at bounding box center [61, 139] width 74 height 9
drag, startPoint x: 287, startPoint y: 192, endPoint x: 290, endPoint y: 189, distance: 4.4
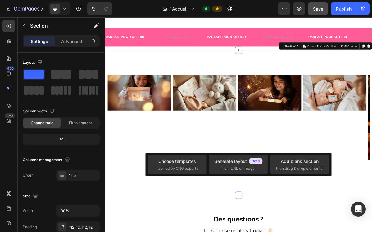
click at [234, 175] on div "Image Image Image Image Image Image Drop element here Carousel Row Section 16 Y…" at bounding box center [291, 164] width 372 height 202
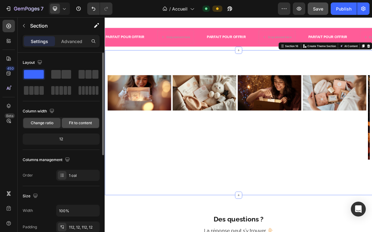
click at [79, 122] on span "Fit to content" at bounding box center [80, 123] width 23 height 6
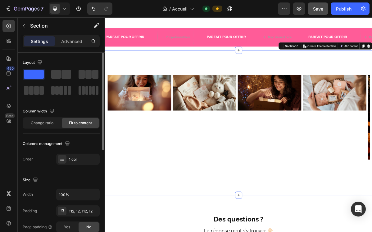
scroll to position [29, 0]
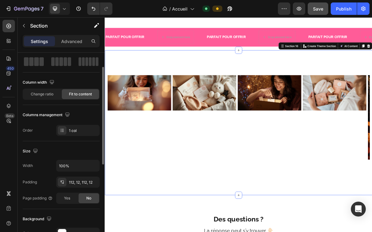
drag, startPoint x: 95, startPoint y: 96, endPoint x: 67, endPoint y: 95, distance: 27.6
click at [67, 95] on div "Fit to content" at bounding box center [80, 94] width 37 height 10
click at [53, 94] on div "Change ratio" at bounding box center [41, 94] width 37 height 10
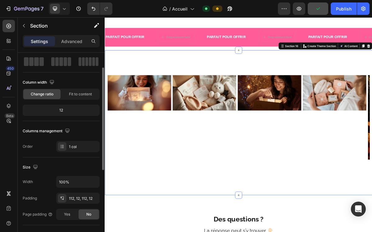
drag, startPoint x: 53, startPoint y: 94, endPoint x: 31, endPoint y: 91, distance: 22.9
click at [31, 91] on div "Change ratio" at bounding box center [41, 94] width 37 height 10
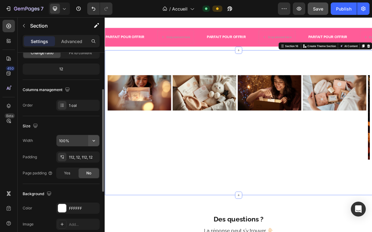
click at [93, 140] on icon "button" at bounding box center [94, 141] width 6 height 6
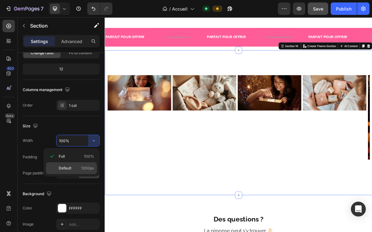
click at [59, 168] on span "Default" at bounding box center [65, 169] width 13 height 6
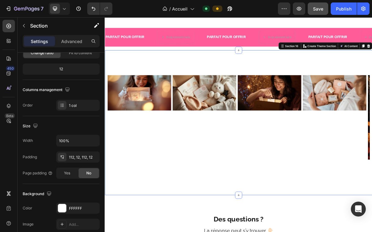
type input "1200"
click at [73, 160] on div "112, 12, 112, 12" at bounding box center [77, 157] width 43 height 11
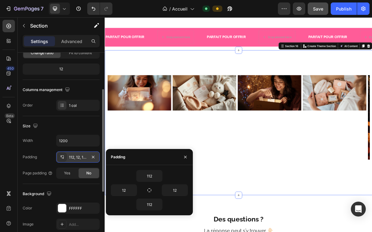
click at [73, 160] on div "112, 12, 112, 12" at bounding box center [77, 157] width 43 height 11
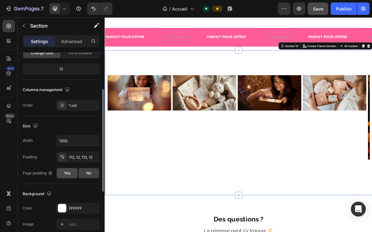
click at [72, 174] on div "Yes" at bounding box center [67, 173] width 20 height 10
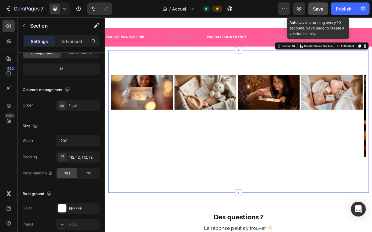
click at [314, 8] on span "Save" at bounding box center [318, 8] width 10 height 5
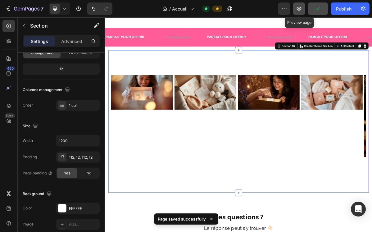
click at [299, 9] on icon "button" at bounding box center [299, 9] width 6 height 6
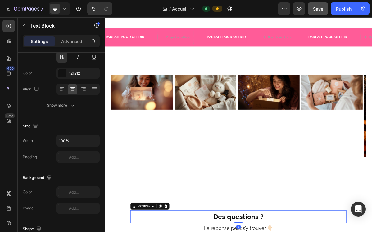
scroll to position [0, 0]
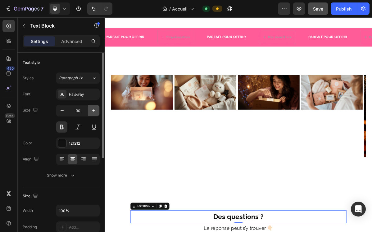
click at [94, 110] on icon "button" at bounding box center [93, 110] width 3 height 3
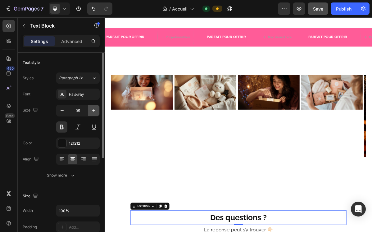
click at [94, 110] on icon "button" at bounding box center [93, 110] width 3 height 3
click at [94, 111] on icon "button" at bounding box center [93, 110] width 3 height 3
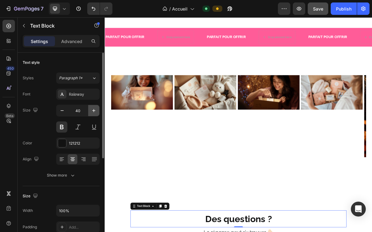
click at [94, 111] on icon "button" at bounding box center [93, 110] width 3 height 3
type input "44"
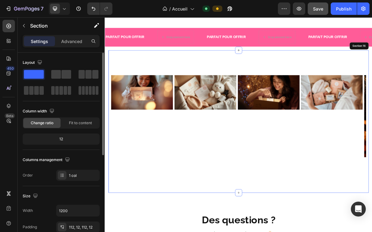
click at [335, 188] on div "Image Image Image Image Image Image Drop element here Carousel Row Section 16" at bounding box center [290, 162] width 362 height 199
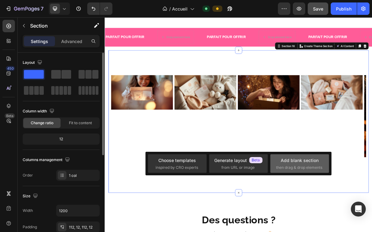
click at [315, 163] on div "Add blank section" at bounding box center [299, 160] width 38 height 7
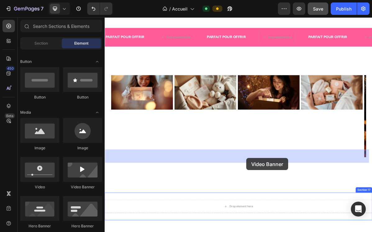
scroll to position [1762, 0]
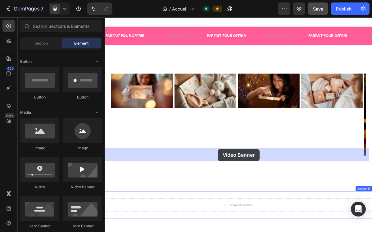
drag, startPoint x: 186, startPoint y: 187, endPoint x: 262, endPoint y: 201, distance: 77.3
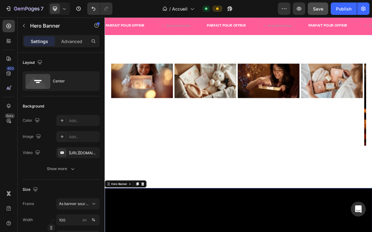
scroll to position [1882, 0]
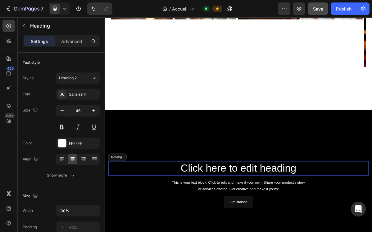
click at [308, 218] on h2 "Click here to edit heading" at bounding box center [290, 228] width 362 height 20
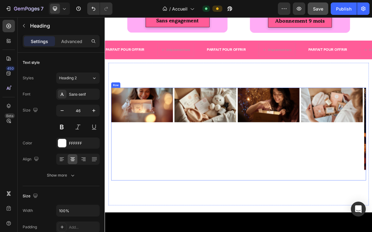
scroll to position [1776, 0]
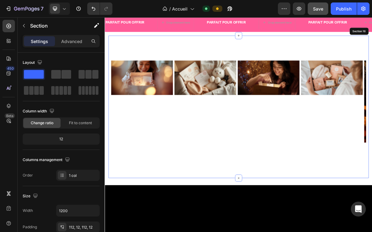
click at [371, 155] on div "Image Image Image Image Image Image Drop element here Carousel Row Section 16" at bounding box center [290, 141] width 362 height 199
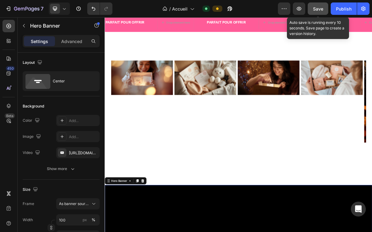
click at [317, 8] on span "Save" at bounding box center [318, 8] width 10 height 5
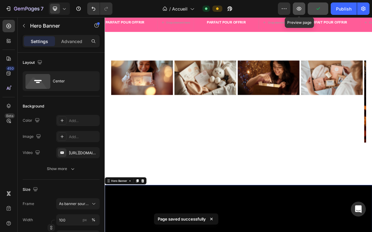
click at [299, 10] on icon "button" at bounding box center [299, 9] width 6 height 6
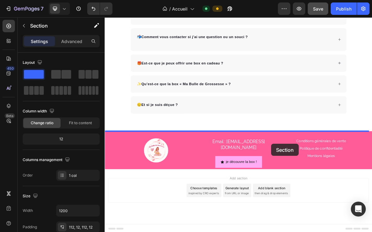
scroll to position [2247, 0]
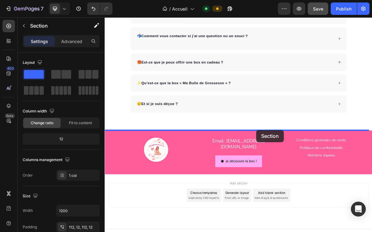
drag, startPoint x: 353, startPoint y: 146, endPoint x: 315, endPoint y: 175, distance: 47.1
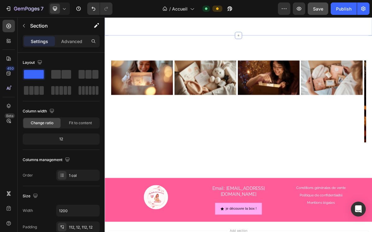
scroll to position [2115, 0]
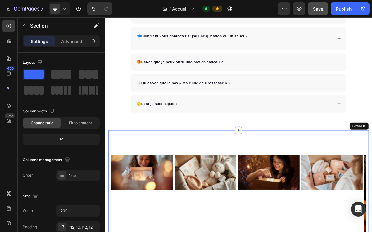
click at [371, 109] on div "Des questions ? Text Block La réponse peut s’y trouver 👇🏻 Text Block 📦 Quand va…" at bounding box center [291, 52] width 372 height 195
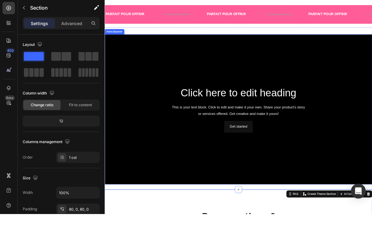
scroll to position [1713, 0]
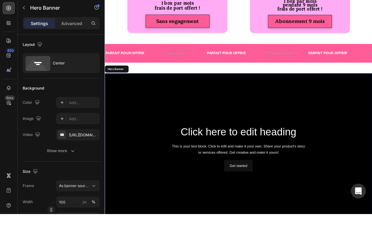
click at [371, 102] on div "Background Image" at bounding box center [291, 206] width 372 height 209
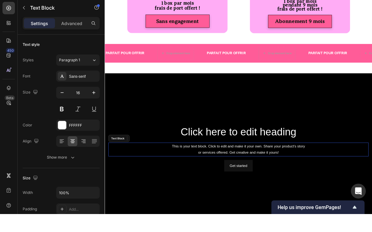
click at [333, 210] on div "This is your text block. Click to edit and make it your own. Share your product…" at bounding box center [290, 208] width 362 height 19
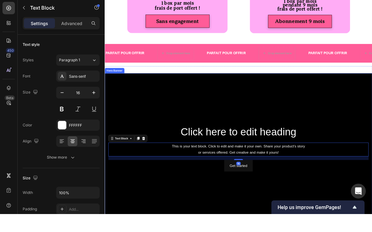
click at [260, 166] on div "Background Image" at bounding box center [291, 206] width 372 height 209
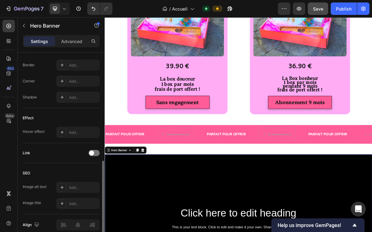
scroll to position [302, 0]
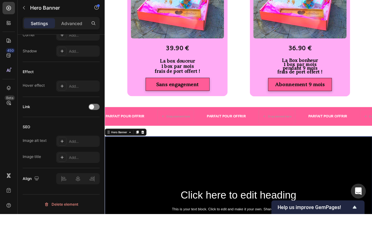
click at [126, 182] on div "Hero Banner" at bounding box center [124, 185] width 25 height 6
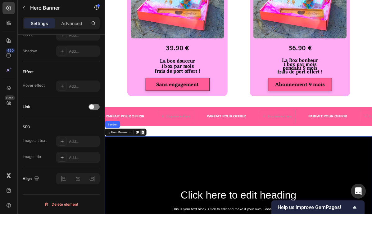
click at [160, 181] on div at bounding box center [157, 184] width 7 height 7
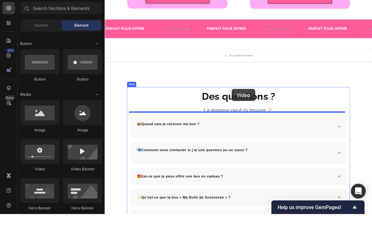
scroll to position [1749, 0]
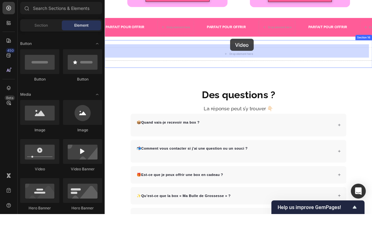
drag, startPoint x: 141, startPoint y: 153, endPoint x: 279, endPoint y: 79, distance: 156.6
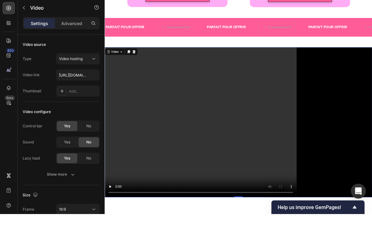
click at [287, 164] on video at bounding box center [291, 170] width 372 height 209
click at [92, 76] on icon at bounding box center [93, 77] width 3 height 2
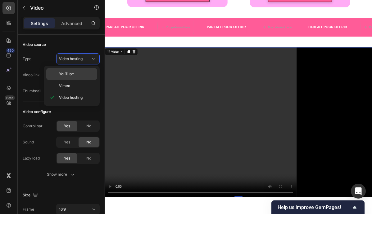
click at [64, 89] on span "YouTube" at bounding box center [66, 92] width 15 height 6
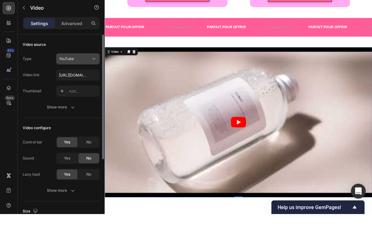
click at [95, 74] on icon at bounding box center [94, 77] width 6 height 6
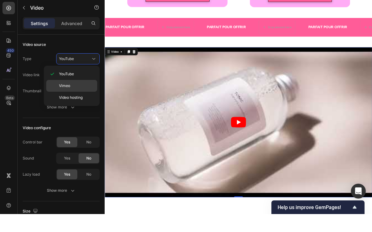
click at [70, 101] on p "Vimeo" at bounding box center [76, 104] width 35 height 6
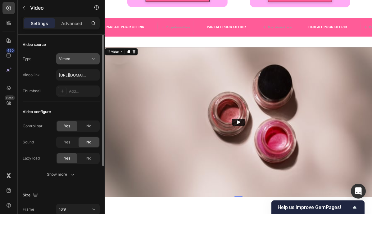
click at [94, 74] on icon at bounding box center [94, 77] width 6 height 6
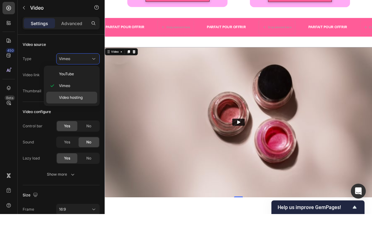
click at [73, 113] on span "Video hosting" at bounding box center [71, 116] width 24 height 6
type input "https://cdn.shopify.com/videos/c/o/v/2cd3deb506b54b009063f7270ab5cf2e.mp4"
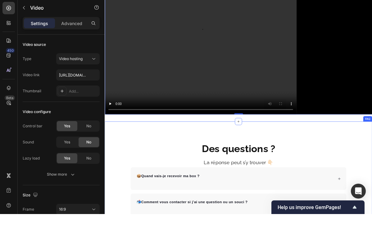
scroll to position [1787, 0]
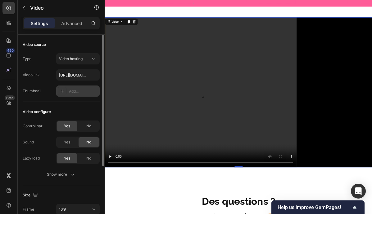
click at [66, 105] on div at bounding box center [62, 109] width 9 height 9
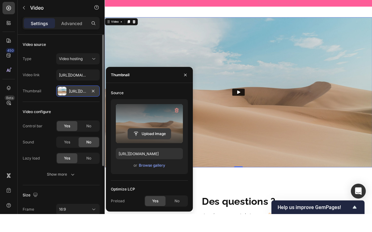
click at [153, 147] on input "file" at bounding box center [149, 152] width 43 height 11
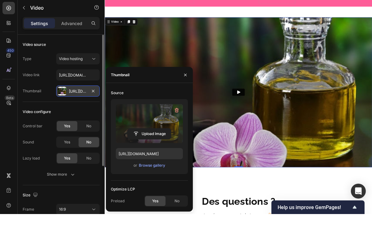
type input "https://cdn.shopify.com/s/files/1/0951/1482/1973/files/gempages_570740474004898…"
click at [184, 91] on icon "button" at bounding box center [185, 92] width 2 height 2
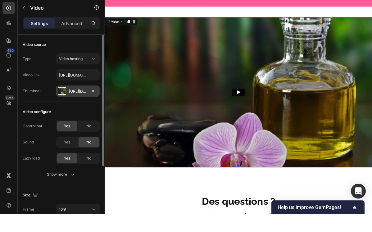
click at [289, 128] on icon "Play" at bounding box center [291, 129] width 4 height 5
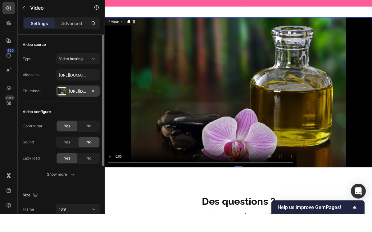
click at [274, 222] on video at bounding box center [291, 128] width 372 height 209
click at [319, 222] on video at bounding box center [291, 128] width 372 height 209
click at [371, 226] on video at bounding box center [291, 128] width 372 height 209
click at [371, 223] on video at bounding box center [291, 128] width 372 height 209
click at [371, 222] on video at bounding box center [291, 128] width 372 height 209
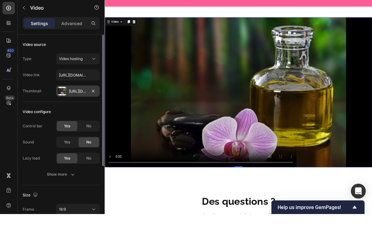
click at [371, 224] on video at bounding box center [291, 128] width 372 height 209
click at [94, 107] on icon "button" at bounding box center [93, 109] width 5 height 5
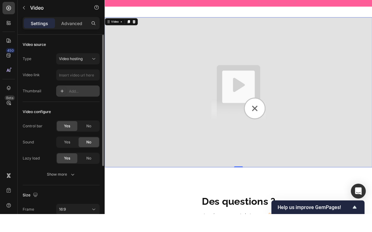
click at [65, 105] on div at bounding box center [62, 109] width 9 height 9
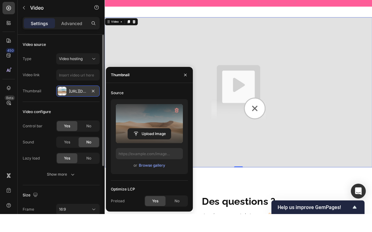
type input "https://ucarecdn.com/06075225-af9e-460c-8e3c-6be63c0b773a/-/format/auto/"
click at [95, 107] on icon "button" at bounding box center [93, 109] width 5 height 5
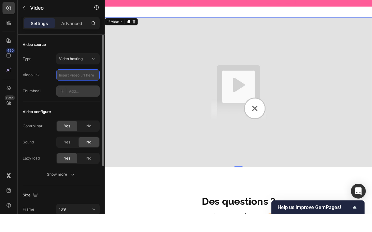
click at [79, 87] on input "text" at bounding box center [77, 92] width 43 height 11
paste input "https://v.ftcdn.net/02/52/62/26/700_F_252622625_ERN3xtL4zaAkfTiuIF6waH4E30UFG3b…"
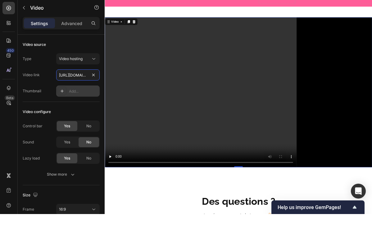
type input "https://v.ftcdn.net/02/52/62/26/700_F_252622625_ERN3xtL4zaAkfTiuIF6waH4E30UFG3b…"
click at [288, 127] on video at bounding box center [291, 128] width 372 height 209
click at [371, 129] on video at bounding box center [291, 128] width 372 height 209
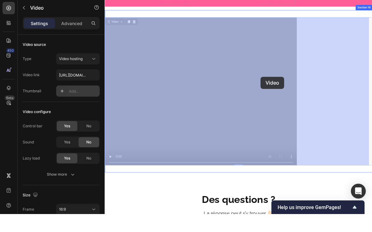
drag, startPoint x: 375, startPoint y: 129, endPoint x: 322, endPoint y: 132, distance: 53.1
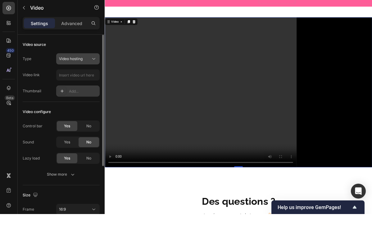
click at [92, 74] on icon at bounding box center [94, 77] width 6 height 6
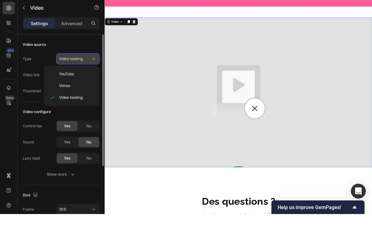
click at [92, 74] on icon at bounding box center [94, 77] width 6 height 6
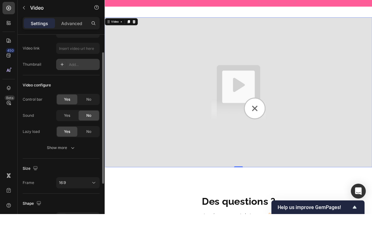
scroll to position [28, 0]
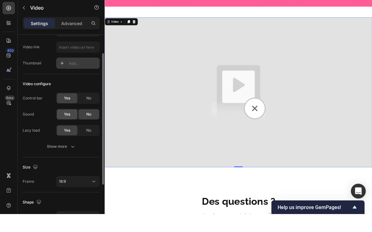
click at [73, 127] on div "Yes" at bounding box center [67, 132] width 20 height 10
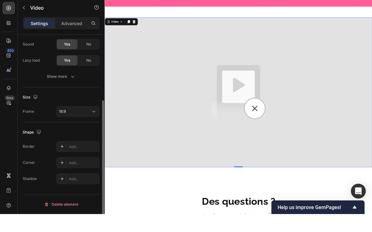
scroll to position [0, 0]
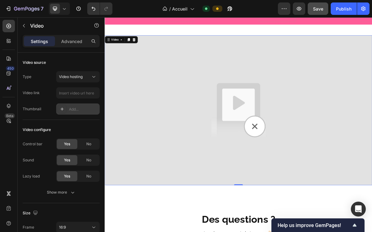
click at [70, 110] on div "Add..." at bounding box center [83, 110] width 29 height 6
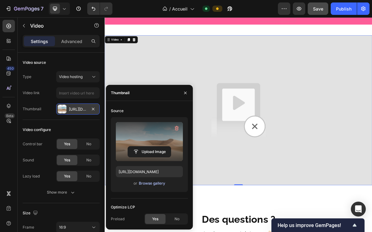
click at [150, 185] on div "Browse gallery" at bounding box center [152, 184] width 26 height 6
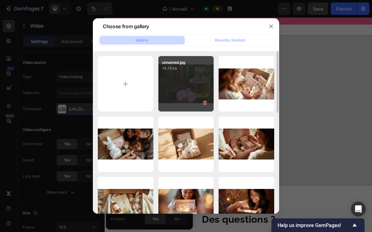
click at [192, 95] on div "unnamed.jpg 74.76 kb" at bounding box center [186, 84] width 56 height 56
type input "https://cdn.shopify.com/s/files/1/0951/1482/1973/files/gempages_570740474004898…"
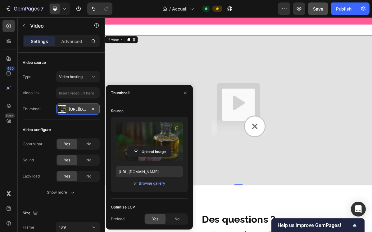
click at [159, 220] on div "Yes" at bounding box center [155, 219] width 20 height 10
click at [268, 216] on img at bounding box center [291, 146] width 372 height 209
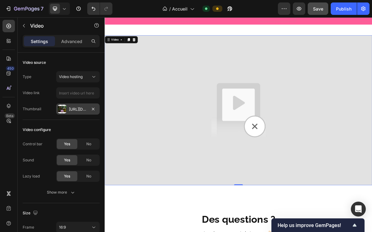
click at [315, 170] on img at bounding box center [291, 146] width 372 height 209
click at [148, 47] on icon at bounding box center [145, 48] width 5 height 5
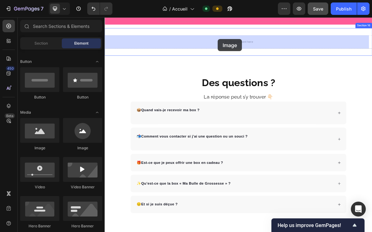
drag, startPoint x: 151, startPoint y: 152, endPoint x: 262, endPoint y: 48, distance: 151.8
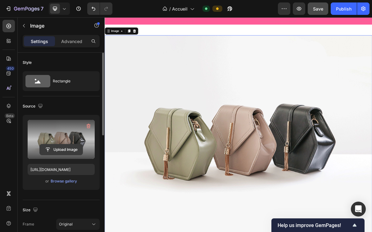
click at [68, 149] on input "file" at bounding box center [61, 150] width 43 height 11
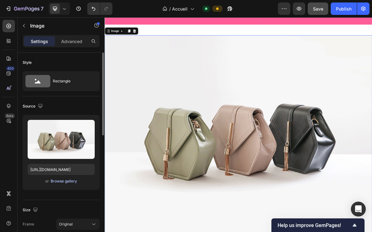
click at [70, 182] on div "Browse gallery" at bounding box center [64, 182] width 26 height 6
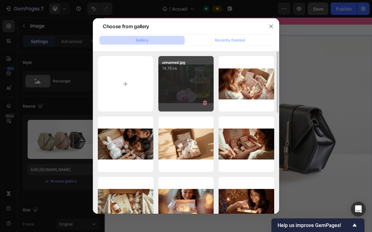
click at [188, 91] on div "unnamed.jpg 74.76 kb" at bounding box center [186, 84] width 56 height 56
type input "https://cdn.shopify.com/s/files/1/0951/1482/1973/files/gempages_570740474004898…"
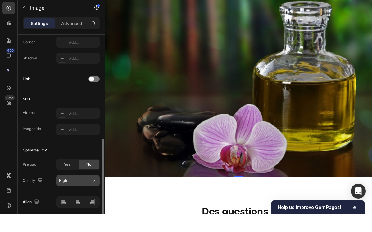
scroll to position [271, 0]
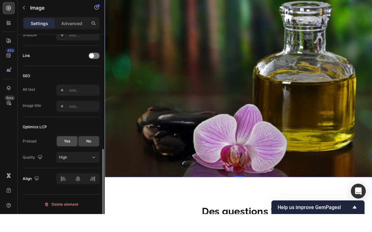
click at [69, 154] on div "Yes" at bounding box center [67, 159] width 20 height 10
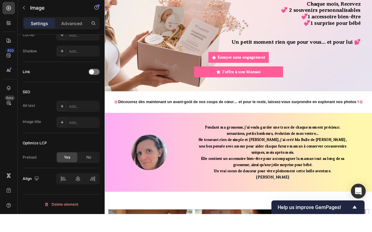
scroll to position [0, 0]
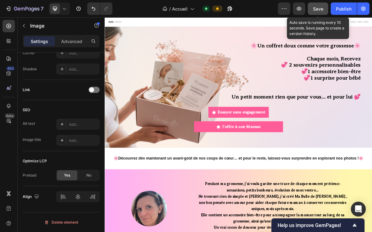
click at [321, 9] on span "Save" at bounding box center [318, 8] width 10 height 5
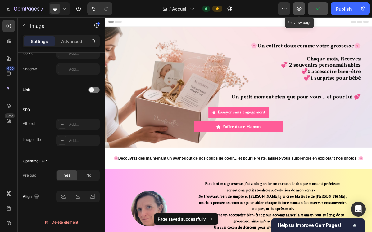
click at [297, 7] on icon "button" at bounding box center [298, 9] width 5 height 4
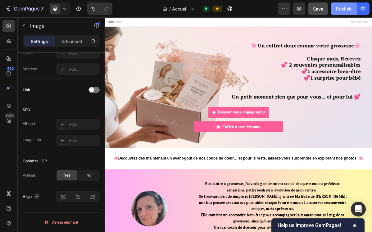
click at [347, 10] on div "Publish" at bounding box center [344, 9] width 16 height 7
click at [66, 9] on icon at bounding box center [64, 9] width 6 height 6
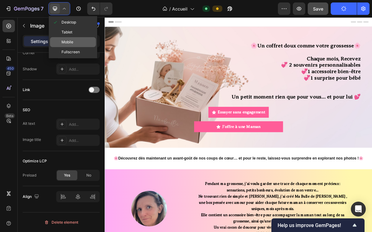
click at [67, 42] on span "Mobile" at bounding box center [67, 42] width 12 height 6
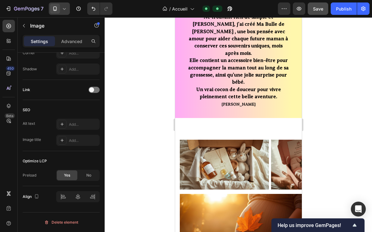
scroll to position [206, 0]
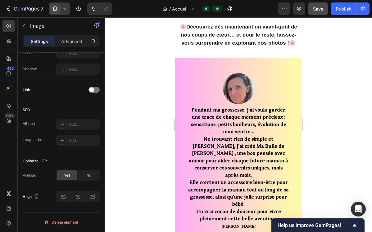
click at [64, 9] on icon at bounding box center [64, 9] width 6 height 6
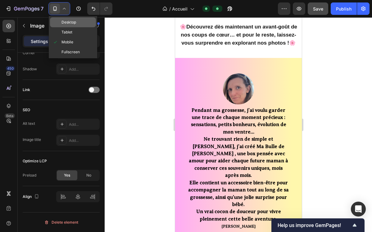
click at [66, 23] on span "Desktop" at bounding box center [68, 22] width 15 height 6
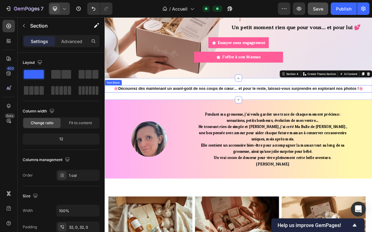
click at [371, 115] on strong "Découvrez dès maintenant un avant-goût de nos coups de cœur… et pour le reste, …" at bounding box center [293, 117] width 341 height 6
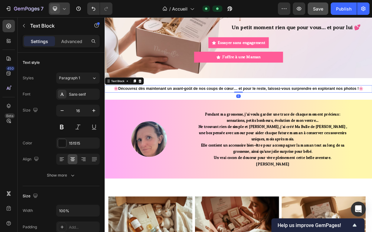
click at [371, 115] on strong "Découvrez dès maintenant un avant-goût de nos coups de cœur… et pour le reste, …" at bounding box center [293, 117] width 341 height 6
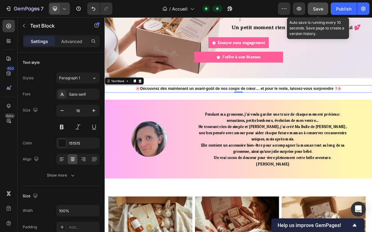
click at [313, 6] on div "Save" at bounding box center [318, 9] width 10 height 7
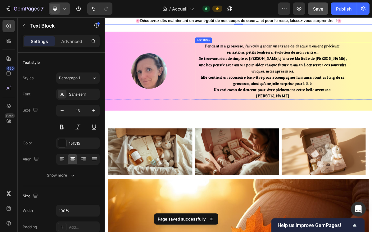
scroll to position [178, 0]
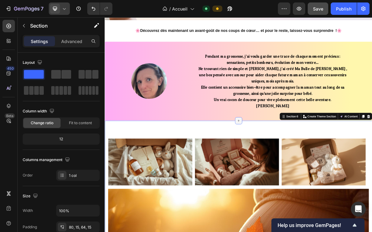
click at [288, 161] on icon at bounding box center [290, 161] width 5 height 5
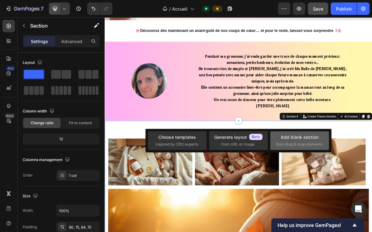
click at [294, 141] on div "Add blank section then drag & drop elements" at bounding box center [299, 140] width 47 height 13
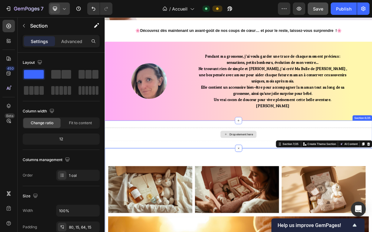
click at [293, 180] on div "Drop element here" at bounding box center [294, 180] width 33 height 5
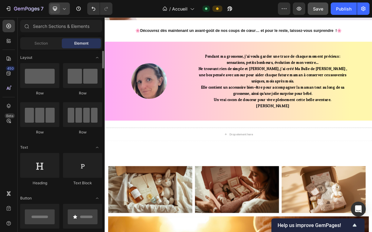
scroll to position [47, 0]
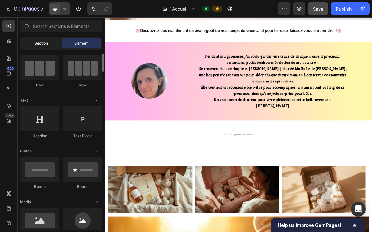
click at [48, 47] on div "Section" at bounding box center [40, 43] width 39 height 10
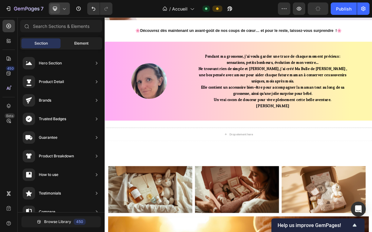
click at [75, 43] on span "Element" at bounding box center [81, 44] width 14 height 6
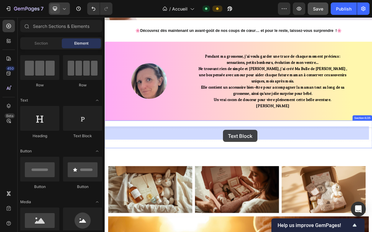
drag, startPoint x: 187, startPoint y: 140, endPoint x: 269, endPoint y: 174, distance: 88.6
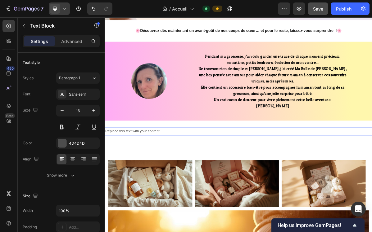
click at [194, 173] on div "Replace this text with your content" at bounding box center [291, 176] width 372 height 10
drag, startPoint x: 188, startPoint y: 174, endPoint x: 209, endPoint y: 144, distance: 36.3
click at [250, 173] on div "Rich Text Editor. Editing area: main" at bounding box center [291, 176] width 372 height 10
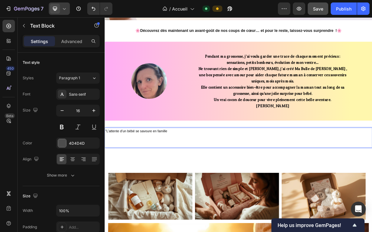
click at [203, 180] on p ""L’attente d’un bébé se savoure en famille" at bounding box center [290, 185] width 371 height 27
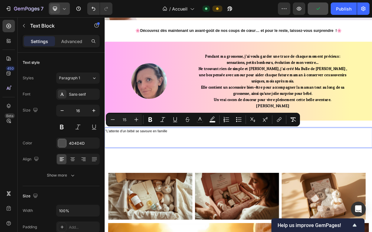
drag, startPoint x: 193, startPoint y: 174, endPoint x: 209, endPoint y: 146, distance: 32.5
copy span ""L’attente d’un bébé se savoure en famille"
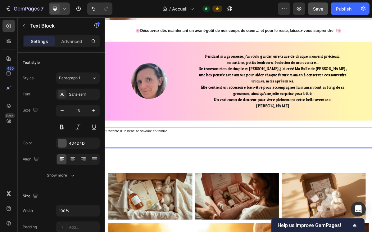
click at [317, 185] on p ""L’attente d’un bébé se savoure en famille" at bounding box center [290, 185] width 371 height 27
click at [142, 175] on span ""L’attente d’un bébé se savoure en famille" at bounding box center [148, 175] width 86 height 5
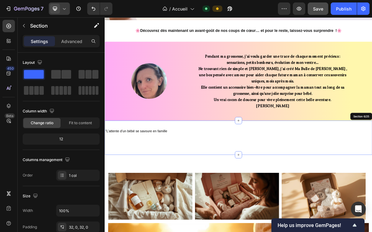
click at [147, 168] on div ""L’attente d’un bébé se savoure en famille Text Block 0 Section 6/25" at bounding box center [291, 185] width 372 height 48
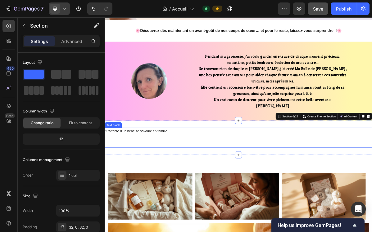
click at [214, 177] on p ""L’attente d’un bébé se savoure en famille" at bounding box center [290, 185] width 371 height 27
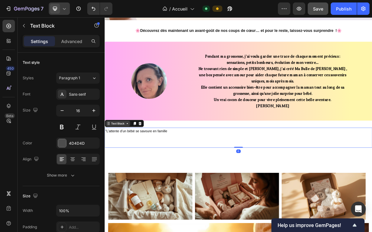
click at [137, 163] on icon at bounding box center [135, 165] width 5 height 5
click at [155, 163] on icon at bounding box center [154, 165] width 4 height 4
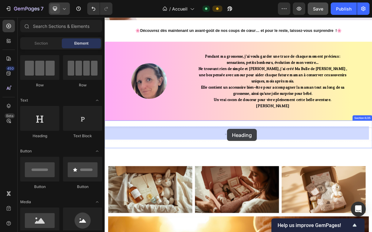
drag, startPoint x: 148, startPoint y: 139, endPoint x: 275, endPoint y: 173, distance: 131.3
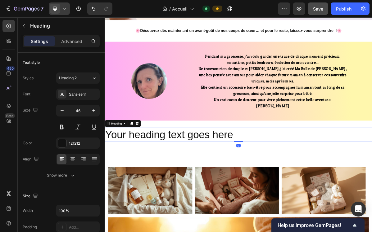
click at [287, 179] on h2 "Your heading text goes here" at bounding box center [291, 181] width 372 height 20
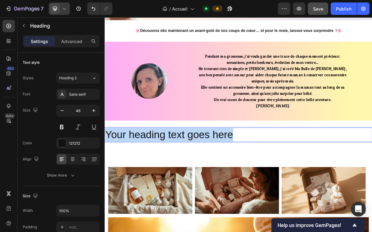
drag, startPoint x: 257, startPoint y: 180, endPoint x: 109, endPoint y: 175, distance: 148.3
click at [109, 175] on p "Your heading text goes here" at bounding box center [290, 181] width 371 height 19
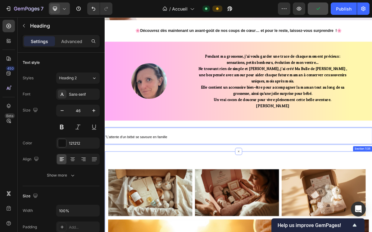
click at [73, 160] on icon at bounding box center [72, 160] width 4 height 1
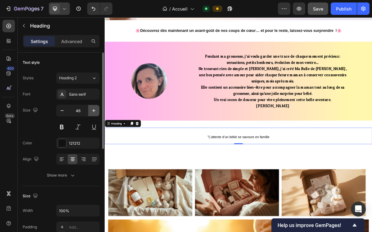
click at [92, 112] on icon "button" at bounding box center [94, 111] width 6 height 6
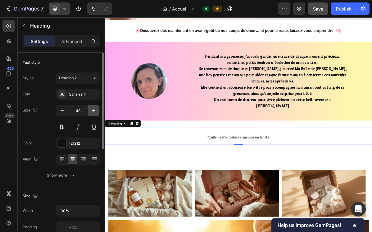
click at [92, 112] on icon "button" at bounding box center [94, 111] width 6 height 6
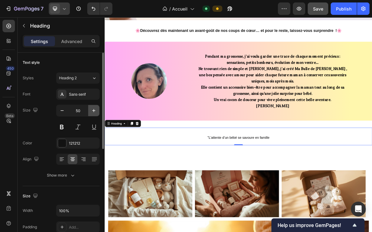
click at [92, 112] on icon "button" at bounding box center [94, 111] width 6 height 6
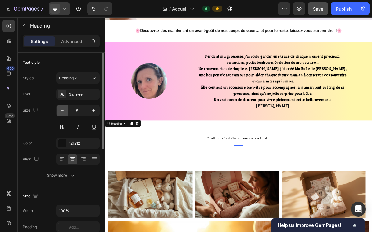
click at [64, 113] on icon "button" at bounding box center [62, 111] width 6 height 6
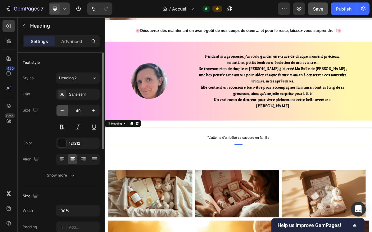
click at [64, 113] on icon "button" at bounding box center [62, 111] width 6 height 6
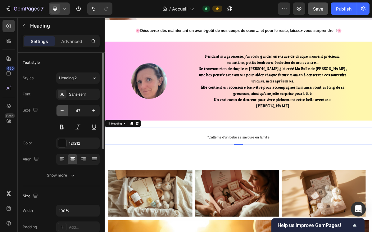
click at [64, 113] on icon "button" at bounding box center [62, 111] width 6 height 6
type input "45"
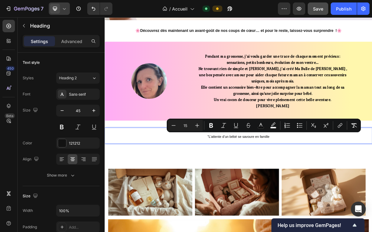
drag, startPoint x: 338, startPoint y: 180, endPoint x: 227, endPoint y: 182, distance: 110.7
click at [198, 125] on icon "Editor contextual toolbar" at bounding box center [197, 125] width 6 height 6
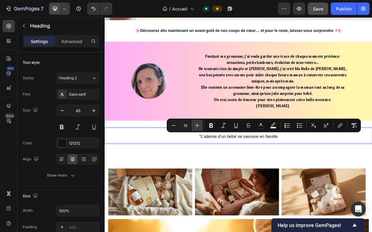
click at [198, 125] on icon "Editor contextual toolbar" at bounding box center [197, 125] width 6 height 6
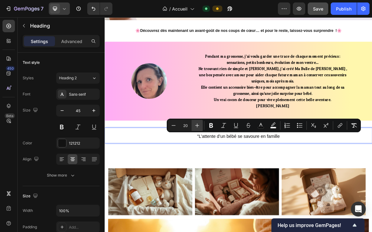
click at [198, 125] on icon "Editor contextual toolbar" at bounding box center [197, 125] width 6 height 6
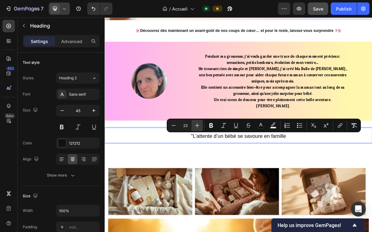
click at [198, 125] on icon "Editor contextual toolbar" at bounding box center [197, 125] width 6 height 6
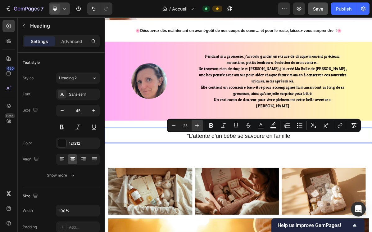
click at [198, 125] on icon "Editor contextual toolbar" at bounding box center [197, 125] width 6 height 6
click at [198, 126] on icon "Editor contextual toolbar" at bounding box center [197, 125] width 6 height 6
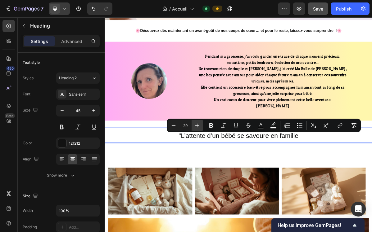
click at [198, 126] on icon "Editor contextual toolbar" at bounding box center [197, 126] width 4 height 4
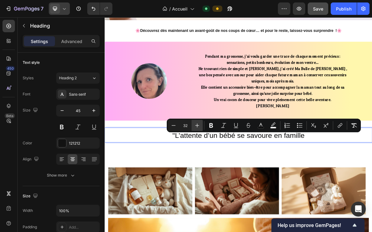
click at [198, 126] on icon "Editor contextual toolbar" at bounding box center [197, 126] width 4 height 4
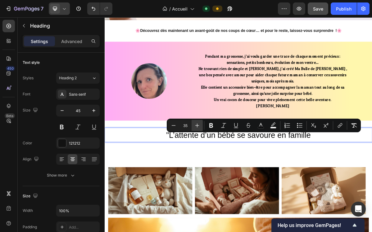
click at [198, 126] on icon "Editor contextual toolbar" at bounding box center [197, 126] width 4 height 4
type input "38"
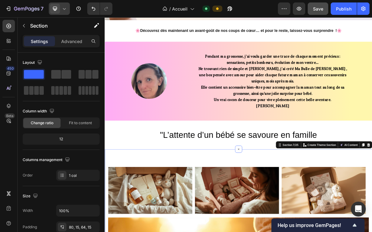
click at [245, 176] on span ""L’attente d’un bébé se savoure en famille" at bounding box center [290, 181] width 218 height 13
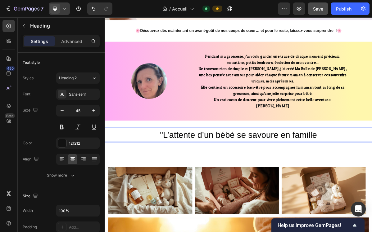
click at [371, 177] on span ""L’attente d’un bébé se savoure en famille" at bounding box center [290, 181] width 218 height 13
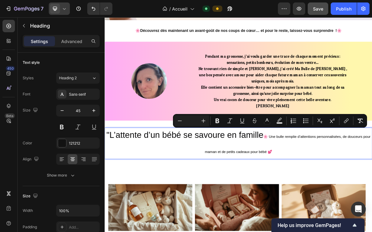
drag, startPoint x: 331, startPoint y: 180, endPoint x: 480, endPoint y: 196, distance: 150.4
click at [202, 122] on icon "Editor contextual toolbar" at bounding box center [203, 121] width 6 height 6
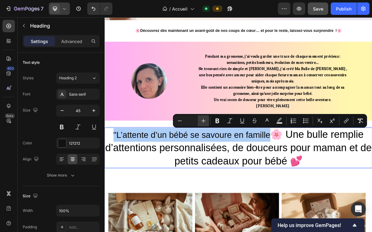
click at [202, 122] on icon "Editor contextual toolbar" at bounding box center [203, 121] width 6 height 6
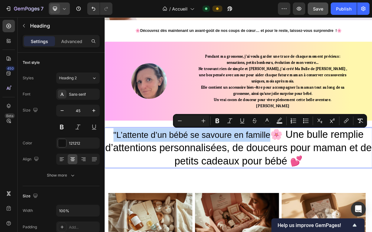
click at [371, 216] on p ""L’attente d’un bébé se savoure en famille 🌸 Une bulle remplie d’attentions per…" at bounding box center [290, 199] width 371 height 55
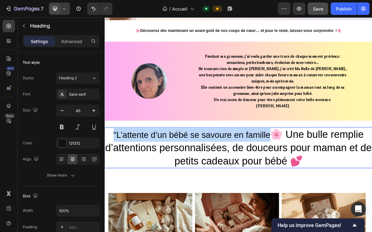
drag, startPoint x: 329, startPoint y: 179, endPoint x: 109, endPoint y: 177, distance: 220.5
click at [109, 177] on p ""L’attente d’un bébé se savoure en famille 🌸 Une bulle remplie d’attentions per…" at bounding box center [290, 199] width 371 height 55
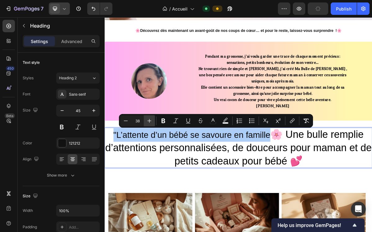
click at [151, 120] on icon "Editor contextual toolbar" at bounding box center [149, 121] width 6 height 6
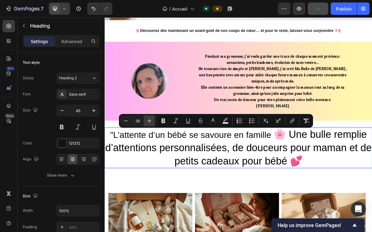
click at [151, 120] on icon "Editor contextual toolbar" at bounding box center [149, 121] width 6 height 6
type input "41"
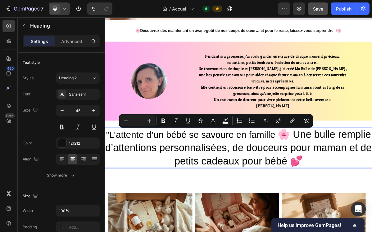
click at [371, 217] on p ""L’attente d’un bébé se savoure en famille 🌸 Une bulle remplie d’attentions per…" at bounding box center [290, 199] width 371 height 55
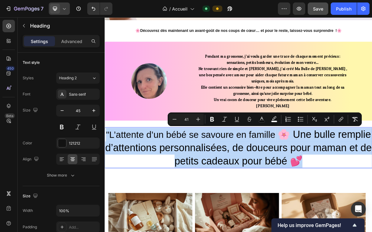
scroll to position [0, 2]
drag, startPoint x: 106, startPoint y: 176, endPoint x: 471, endPoint y: 211, distance: 367.0
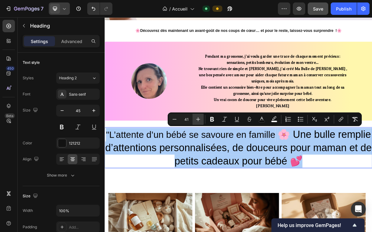
click at [195, 121] on icon "Editor contextual toolbar" at bounding box center [198, 119] width 6 height 6
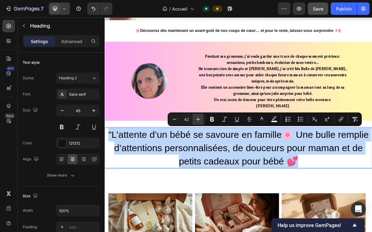
scroll to position [0, 0]
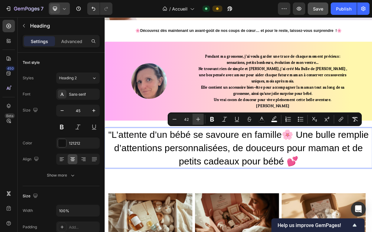
click at [195, 120] on icon "Editor contextual toolbar" at bounding box center [198, 119] width 6 height 6
type input "43"
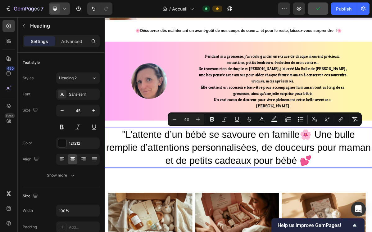
click at [371, 183] on span "🌸 Une bulle remplie d’attentions personnalisées, de douceurs pour maman et de p…" at bounding box center [290, 198] width 368 height 51
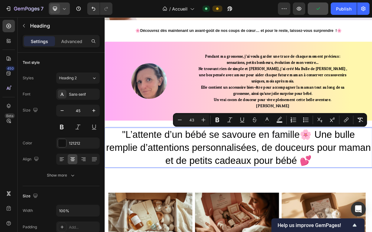
drag, startPoint x: 391, startPoint y: 183, endPoint x: 379, endPoint y: 183, distance: 12.4
click at [371, 183] on span "🌸 Une bulle remplie d’attentions personnalisées, de douceurs pour maman et de p…" at bounding box center [290, 198] width 368 height 51
copy p ""L’attente d’un bébé se savoure en famille 🌸"
click at [116, 180] on p ""L’attente d’un bébé se savoure en famille 🌸 Une bulle remplie d’attentions per…" at bounding box center [290, 199] width 371 height 55
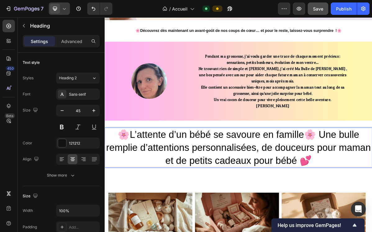
click at [371, 179] on span "🌸 Une bulle remplie d’attentions personnalisées, de douceurs pour maman et de p…" at bounding box center [290, 198] width 368 height 51
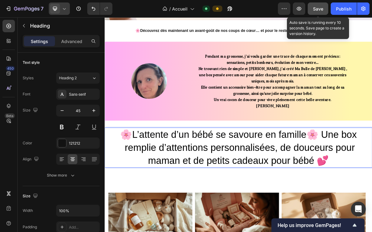
click at [319, 8] on span "Save" at bounding box center [318, 8] width 10 height 5
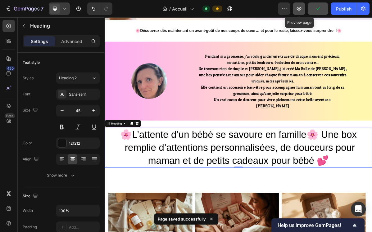
click at [298, 10] on icon "button" at bounding box center [298, 9] width 5 height 4
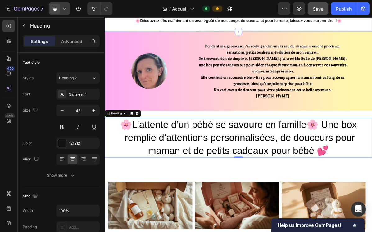
scroll to position [139, 0]
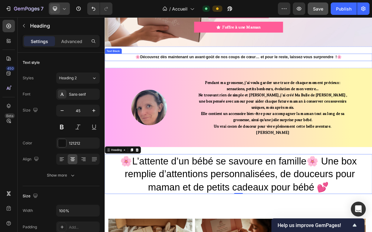
click at [371, 75] on strong "Découvrez dès maintenant un avant-goût de nos coups de cœur… et pour le reste, …" at bounding box center [294, 73] width 280 height 6
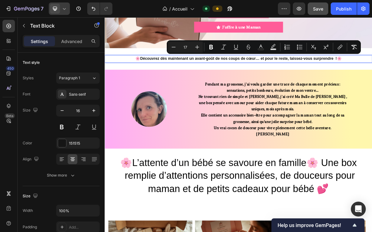
drag, startPoint x: 439, startPoint y: 73, endPoint x: 145, endPoint y: 70, distance: 294.6
click at [195, 47] on icon "Editor contextual toolbar" at bounding box center [197, 47] width 4 height 4
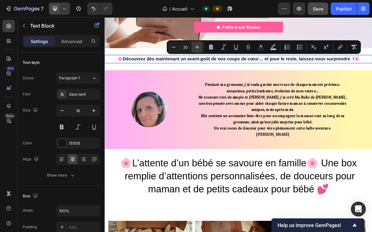
click at [195, 47] on icon "Editor contextual toolbar" at bounding box center [197, 47] width 4 height 4
type input "21"
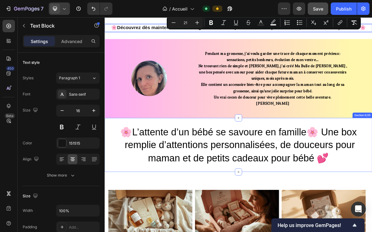
scroll to position [225, 0]
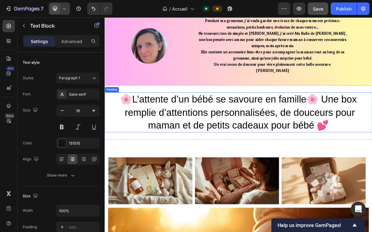
click at [346, 154] on span "🌸 Une box remplie d’attentions personnalisées, de douceurs pour maman et de pet…" at bounding box center [292, 149] width 327 height 51
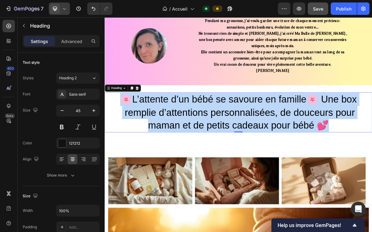
drag, startPoint x: 123, startPoint y: 131, endPoint x: 444, endPoint y: 163, distance: 322.3
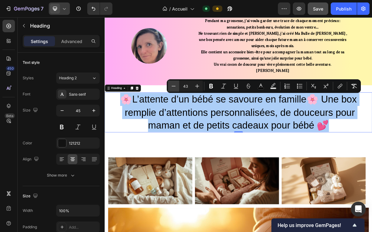
click at [177, 87] on button "Minus" at bounding box center [173, 86] width 11 height 11
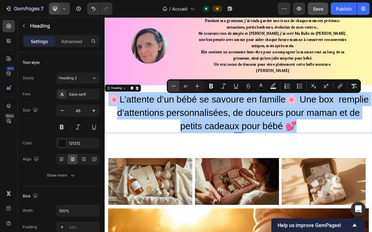
click at [177, 87] on button "Minus" at bounding box center [173, 86] width 11 height 11
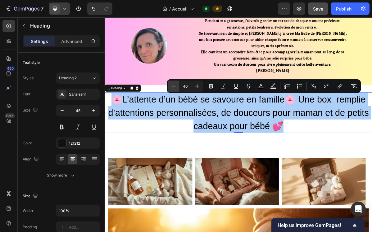
click at [177, 87] on button "Minus" at bounding box center [173, 86] width 11 height 11
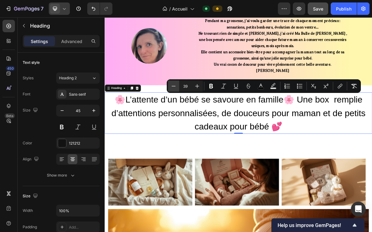
click at [177, 87] on button "Minus" at bounding box center [173, 86] width 11 height 11
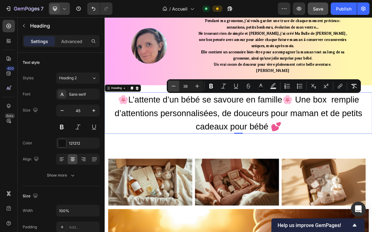
click at [177, 87] on button "Minus" at bounding box center [173, 86] width 11 height 11
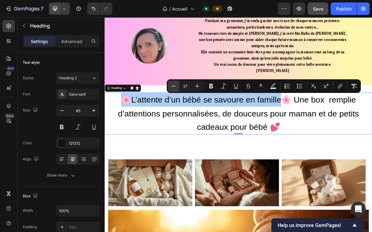
click at [177, 87] on button "Minus" at bounding box center [173, 86] width 11 height 11
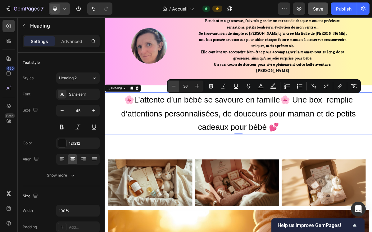
click at [177, 87] on button "Minus" at bounding box center [173, 86] width 11 height 11
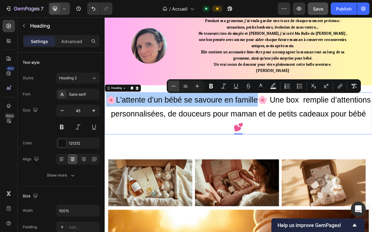
click at [177, 87] on button "Minus" at bounding box center [173, 86] width 11 height 11
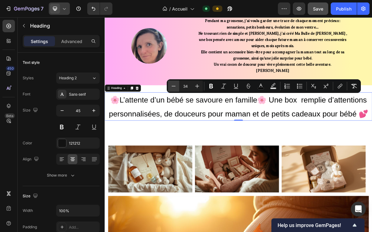
click at [177, 87] on button "Minus" at bounding box center [173, 86] width 11 height 11
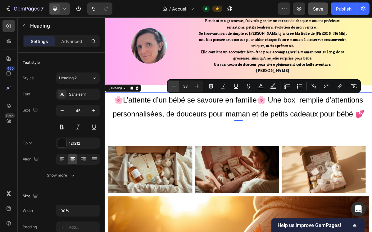
click at [177, 87] on button "Minus" at bounding box center [173, 86] width 11 height 11
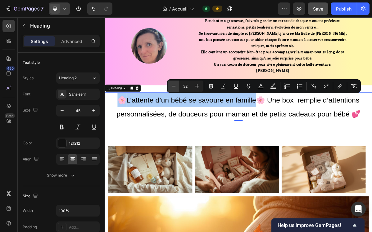
click at [177, 87] on button "Minus" at bounding box center [173, 86] width 11 height 11
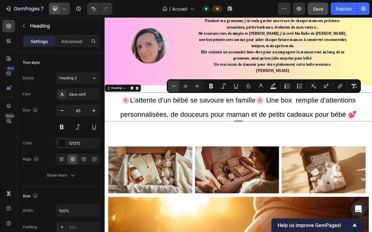
click at [177, 87] on button "Minus" at bounding box center [173, 86] width 11 height 11
type input "30"
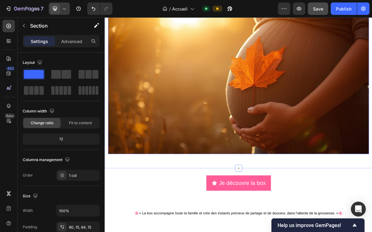
scroll to position [535, 0]
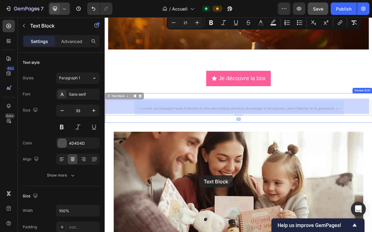
drag, startPoint x: 436, startPoint y: 243, endPoint x: 242, endPoint y: 239, distance: 194.5
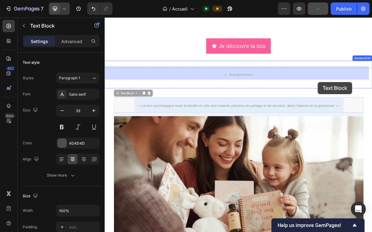
drag, startPoint x: 401, startPoint y: 139, endPoint x: 401, endPoint y: 108, distance: 31.3
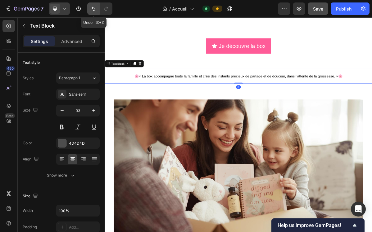
click at [95, 9] on icon "Undo/Redo" at bounding box center [93, 9] width 4 height 4
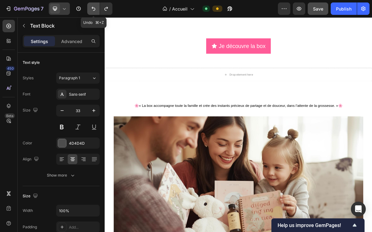
click at [95, 9] on icon "Undo/Redo" at bounding box center [93, 9] width 4 height 4
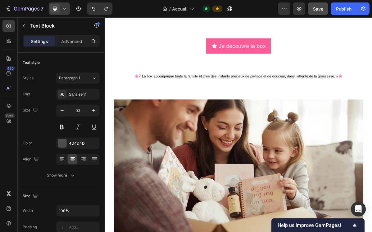
click at [371, 98] on p "🌸« La box accompagne toute la famille et crée des instants précieux de partage …" at bounding box center [290, 98] width 371 height 20
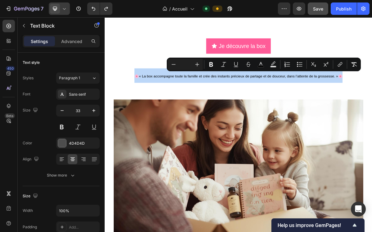
drag, startPoint x: 434, startPoint y: 96, endPoint x: 145, endPoint y: 93, distance: 289.1
click at [145, 93] on p "🌸« La box accompagne toute la famille et crée des instants précieux de partage …" at bounding box center [290, 98] width 371 height 20
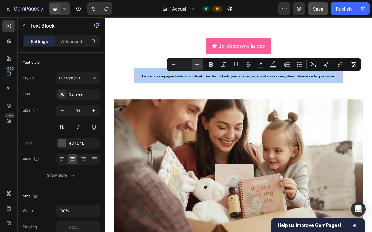
click at [198, 65] on icon "Editor contextual toolbar" at bounding box center [197, 64] width 6 height 6
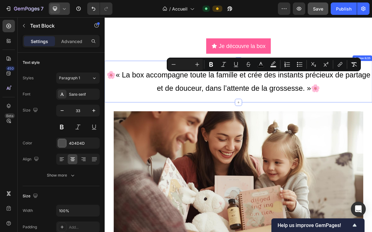
click at [371, 124] on div "🌸« La box accompagne toute la famille et crée des instants précieux de partage …" at bounding box center [291, 107] width 372 height 58
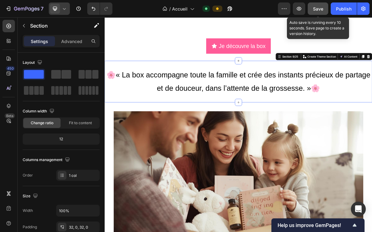
click at [318, 8] on span "Save" at bounding box center [318, 8] width 10 height 5
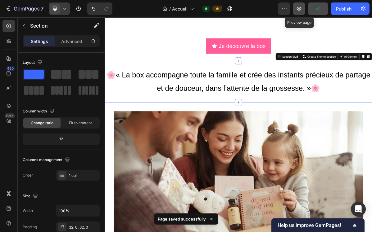
click at [299, 9] on icon "button" at bounding box center [299, 9] width 2 height 2
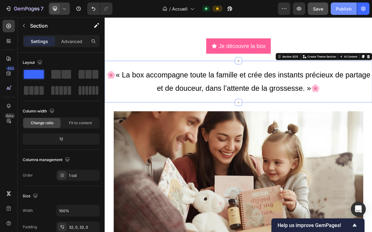
click at [345, 10] on div "Publish" at bounding box center [344, 9] width 16 height 7
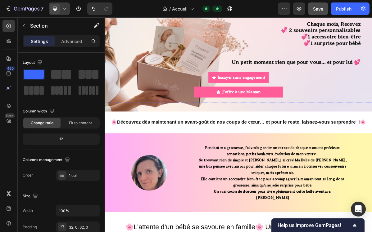
scroll to position [0, 0]
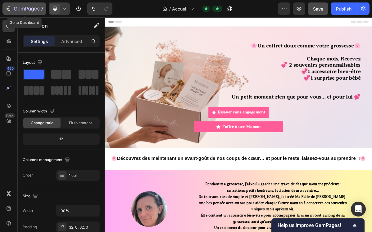
click at [10, 7] on icon "button" at bounding box center [8, 9] width 6 height 6
